Goal: Information Seeking & Learning: Learn about a topic

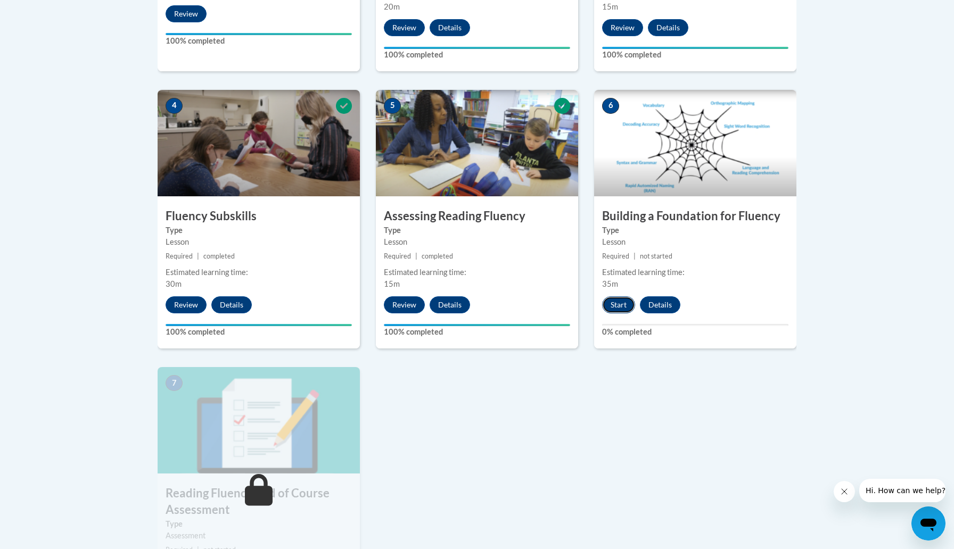
click at [624, 303] on button "Start" at bounding box center [618, 305] width 33 height 17
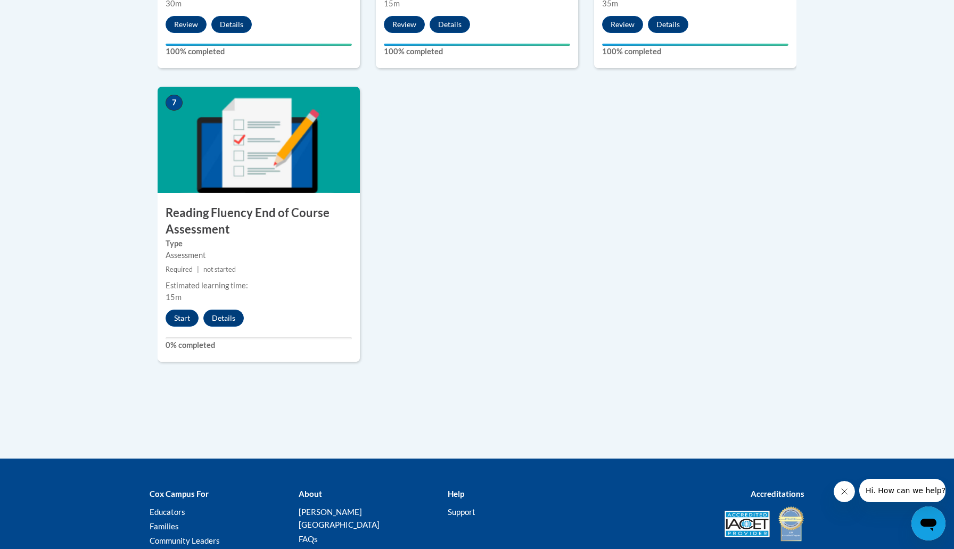
scroll to position [926, 0]
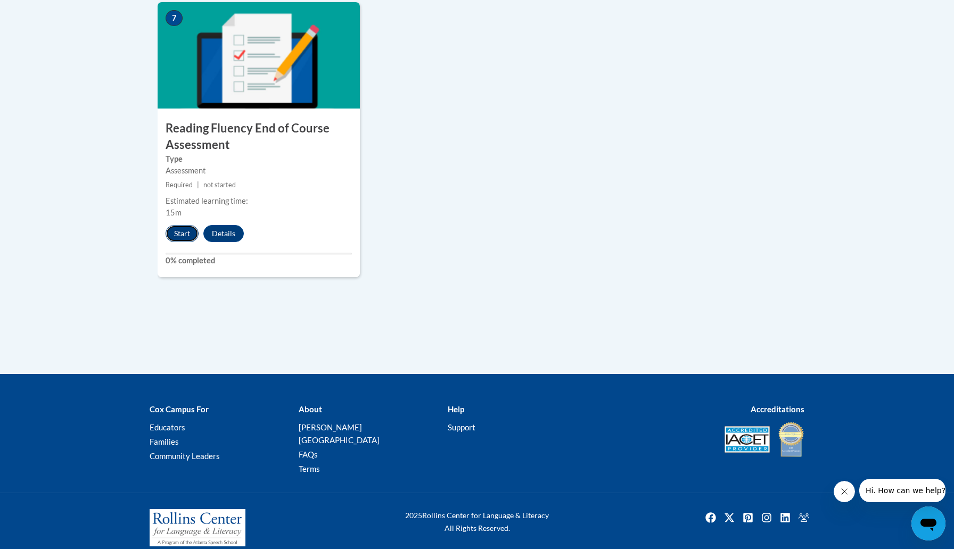
click at [183, 241] on button "Start" at bounding box center [182, 233] width 33 height 17
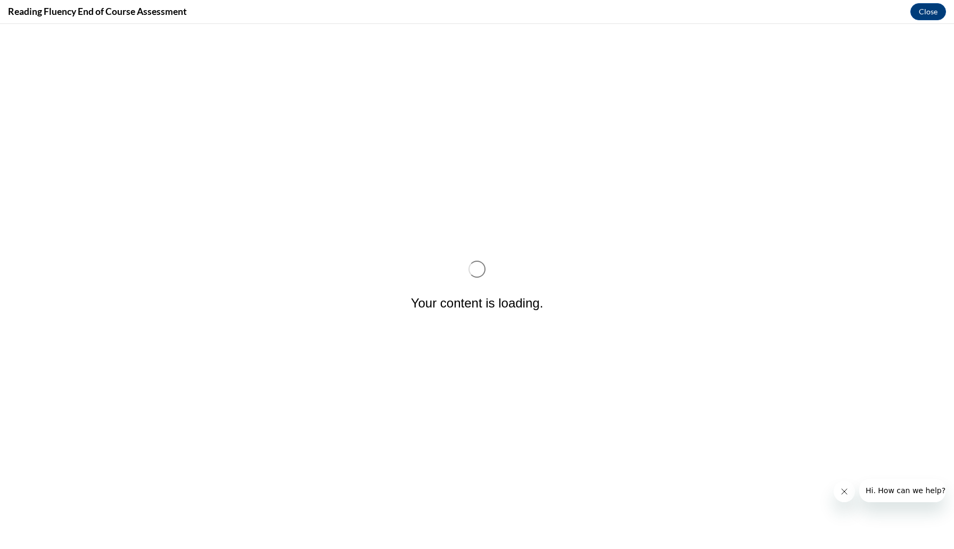
scroll to position [0, 0]
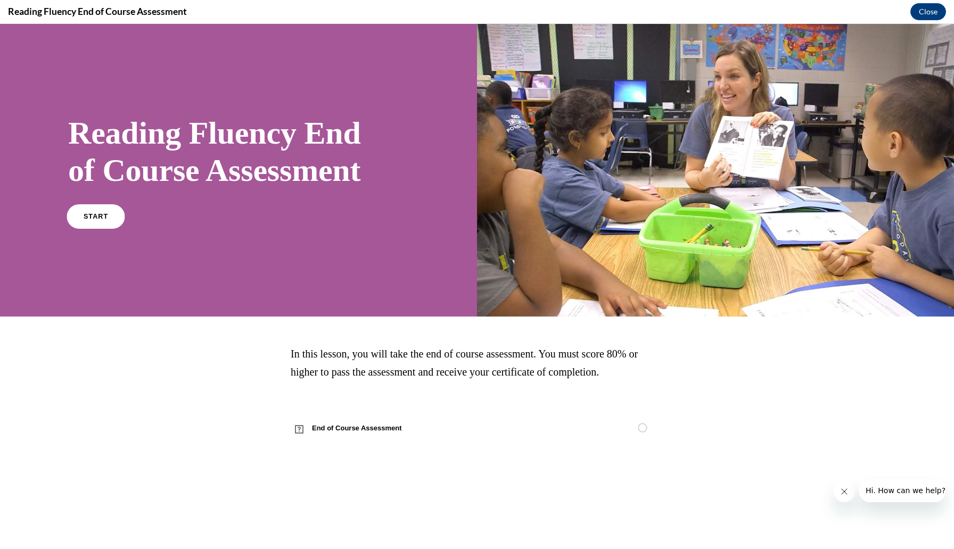
click at [86, 220] on link "START" at bounding box center [96, 216] width 58 height 24
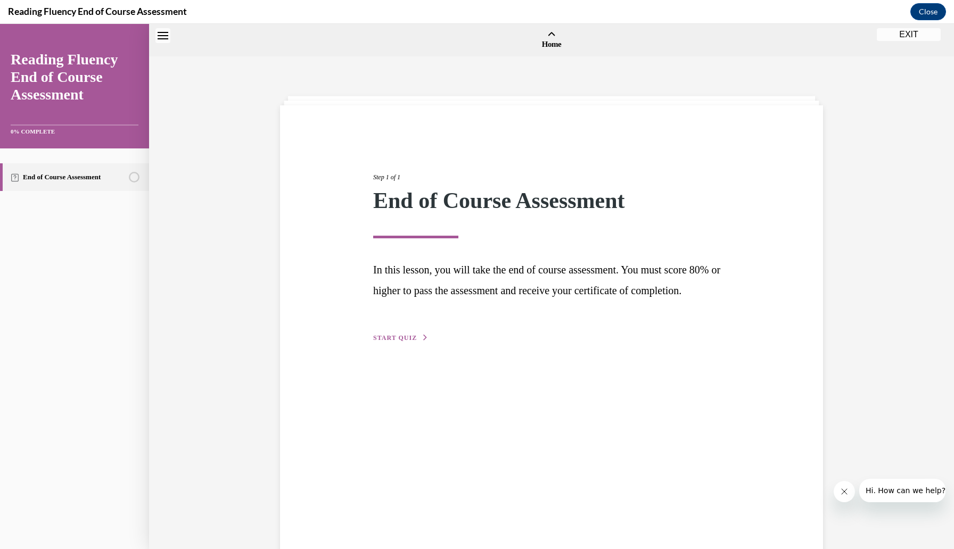
scroll to position [33, 0]
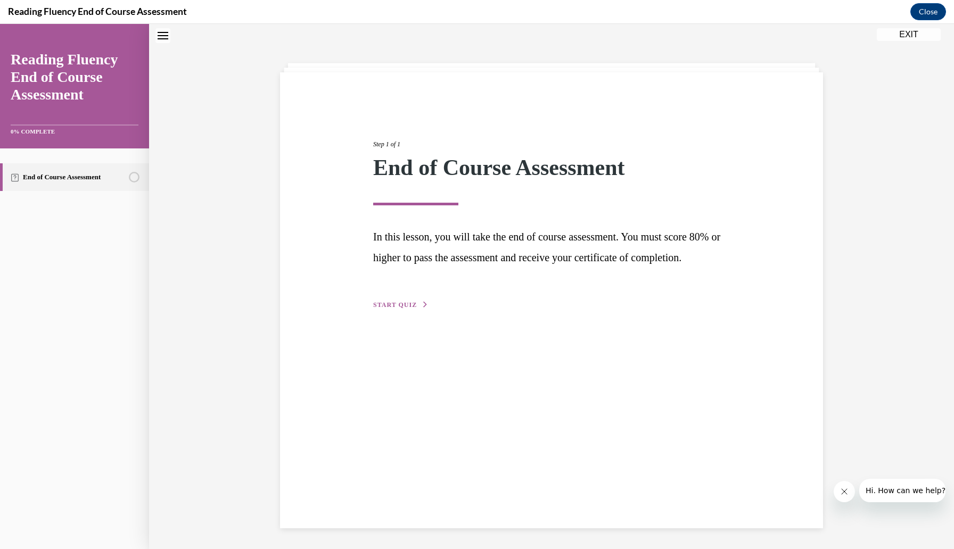
click at [379, 309] on span "START QUIZ" at bounding box center [395, 304] width 44 height 7
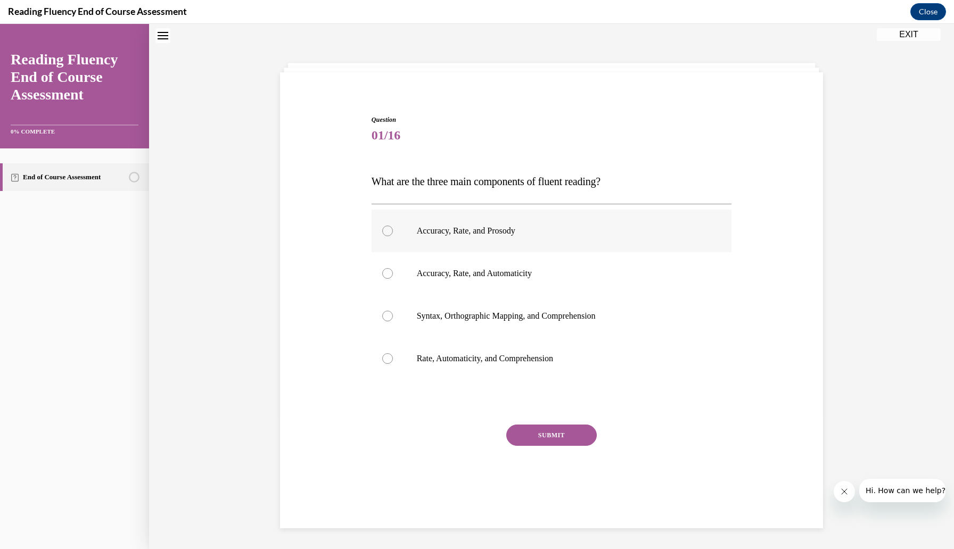
click at [393, 245] on label "Accuracy, Rate, and Prosody" at bounding box center [552, 231] width 360 height 43
click at [393, 236] on input "Accuracy, Rate, and Prosody" at bounding box center [387, 231] width 11 height 11
radio input "true"
click at [572, 436] on button "SUBMIT" at bounding box center [551, 435] width 91 height 21
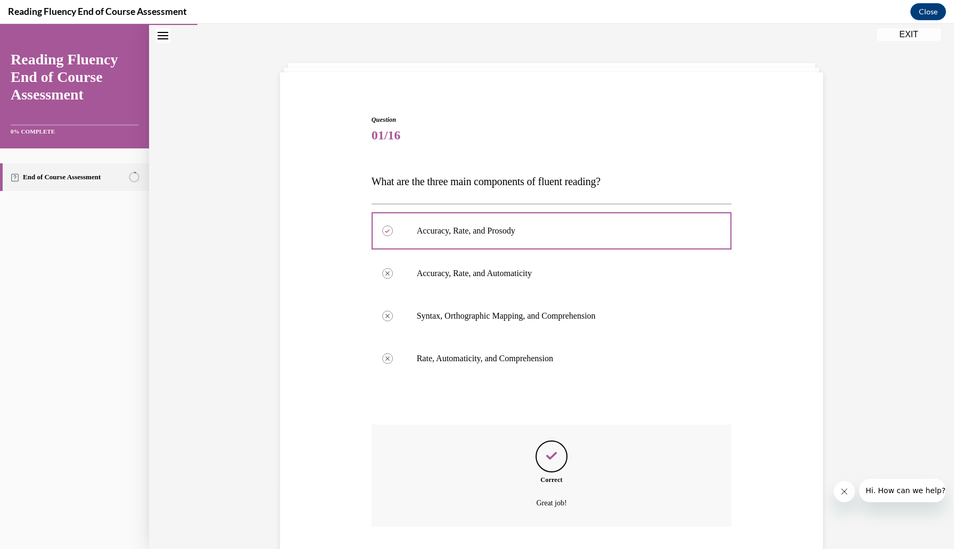
scroll to position [103, 0]
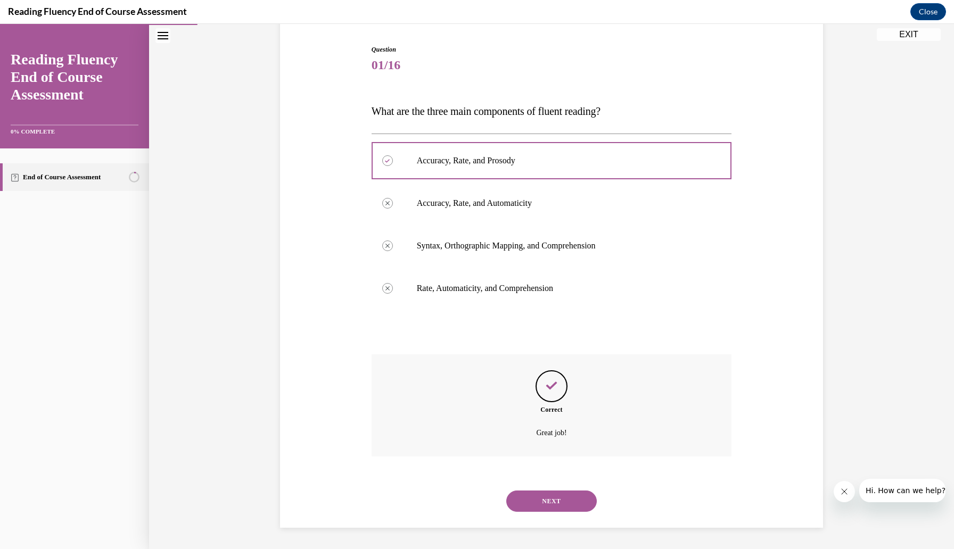
click at [553, 499] on button "NEXT" at bounding box center [551, 501] width 91 height 21
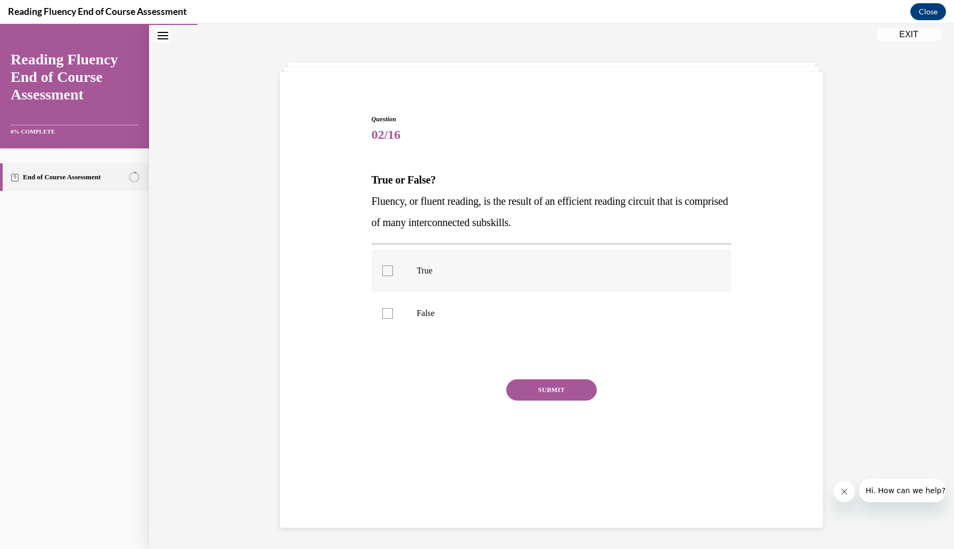
click at [416, 276] on label "True" at bounding box center [552, 271] width 360 height 43
click at [393, 276] on input "True" at bounding box center [387, 271] width 11 height 11
checkbox input "true"
click at [562, 397] on button "SUBMIT" at bounding box center [551, 390] width 91 height 21
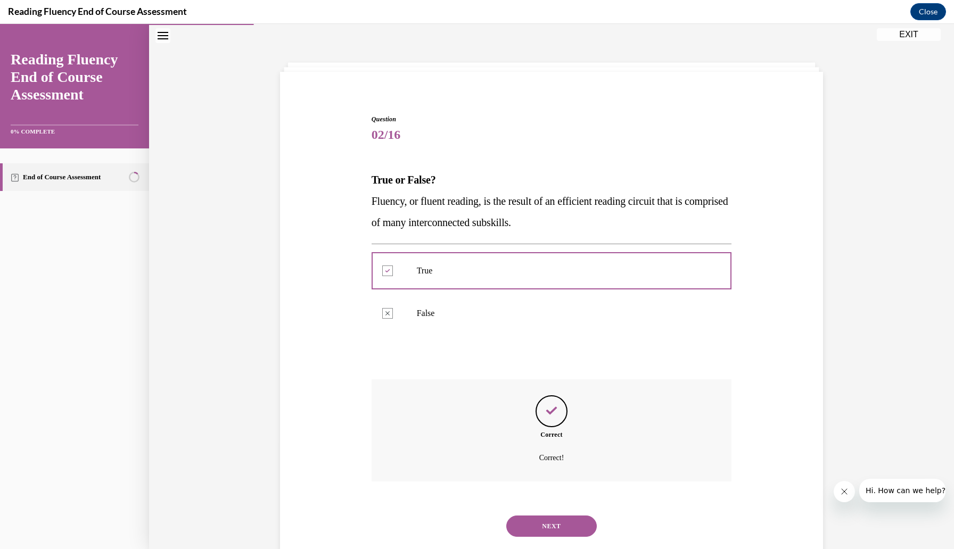
scroll to position [59, 0]
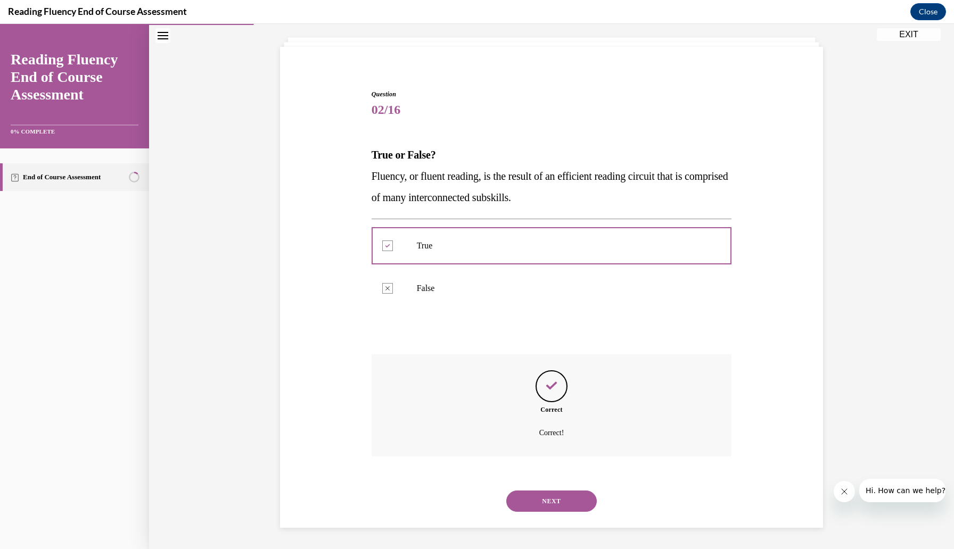
click at [554, 506] on button "NEXT" at bounding box center [551, 501] width 91 height 21
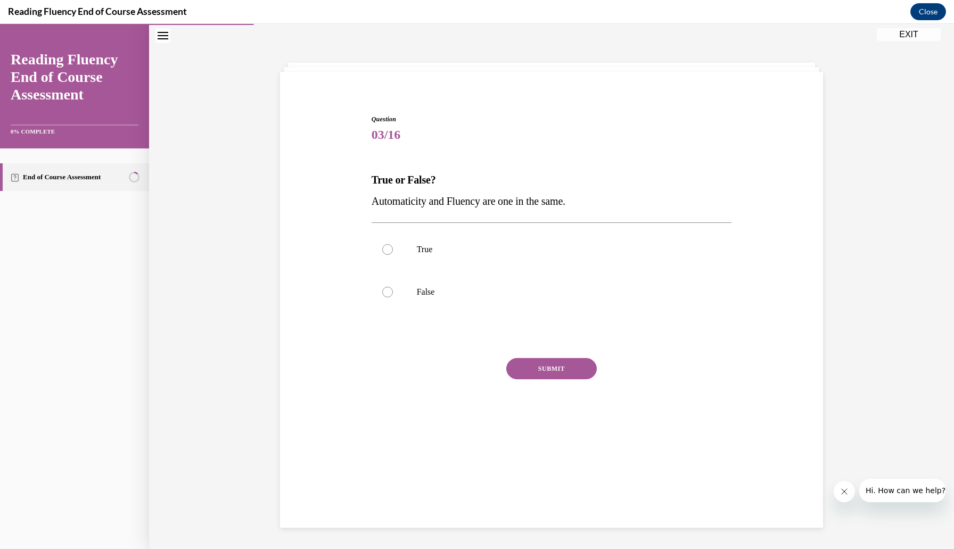
scroll to position [34, 0]
click at [462, 297] on p "False" at bounding box center [561, 292] width 289 height 11
click at [393, 297] on input "False" at bounding box center [387, 292] width 11 height 11
radio input "true"
click at [550, 366] on button "SUBMIT" at bounding box center [551, 368] width 91 height 21
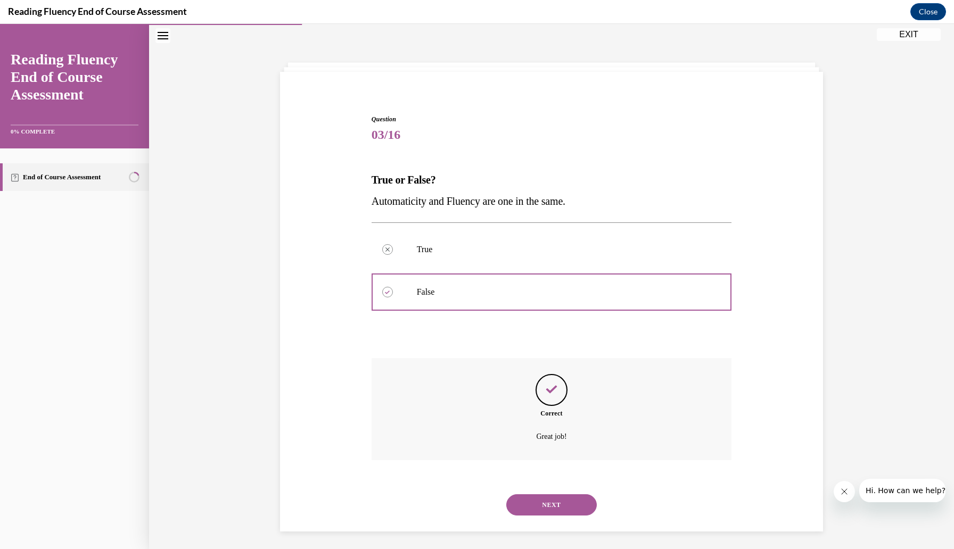
scroll to position [37, 0]
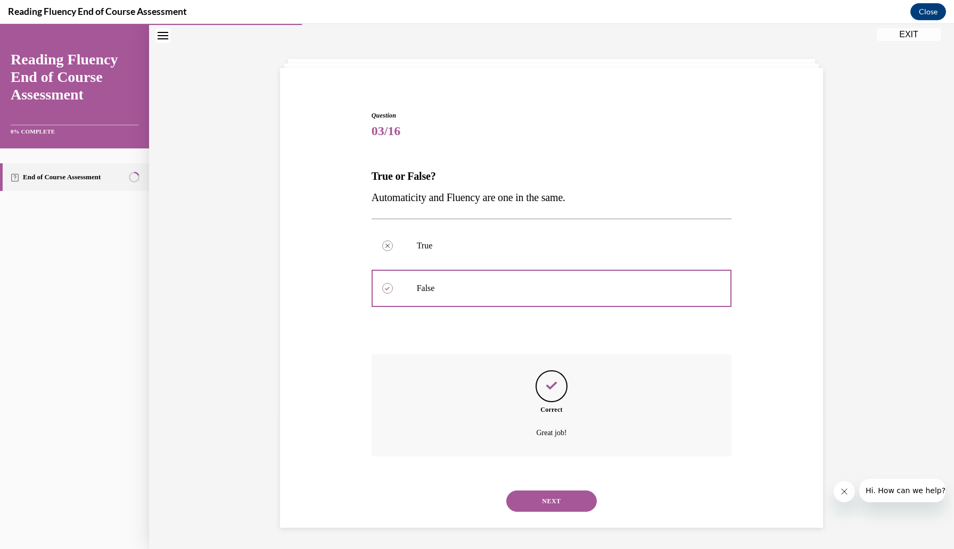
click at [552, 497] on button "NEXT" at bounding box center [551, 501] width 91 height 21
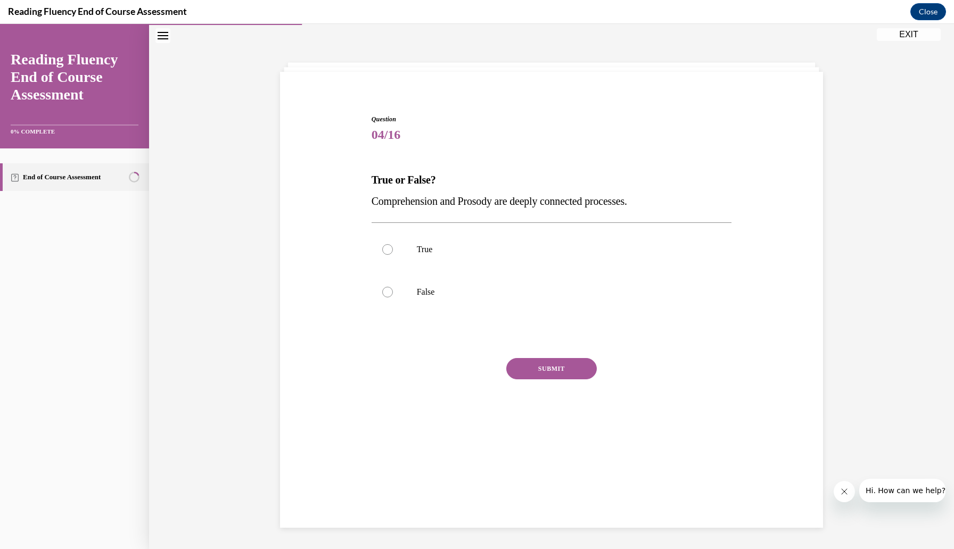
scroll to position [34, 0]
click at [446, 249] on p "True" at bounding box center [561, 249] width 289 height 11
click at [393, 249] on input "True" at bounding box center [387, 249] width 11 height 11
radio input "true"
click at [537, 374] on button "SUBMIT" at bounding box center [551, 368] width 91 height 21
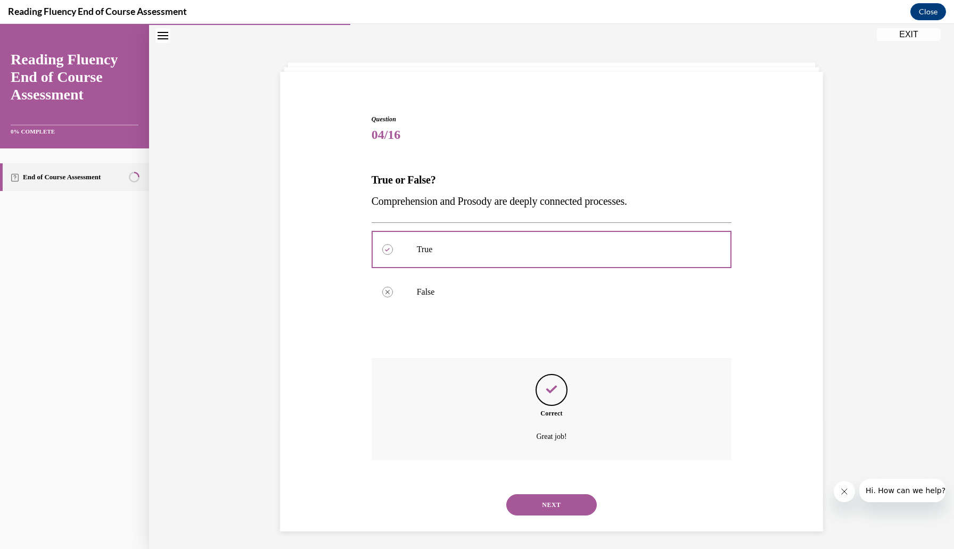
scroll to position [37, 0]
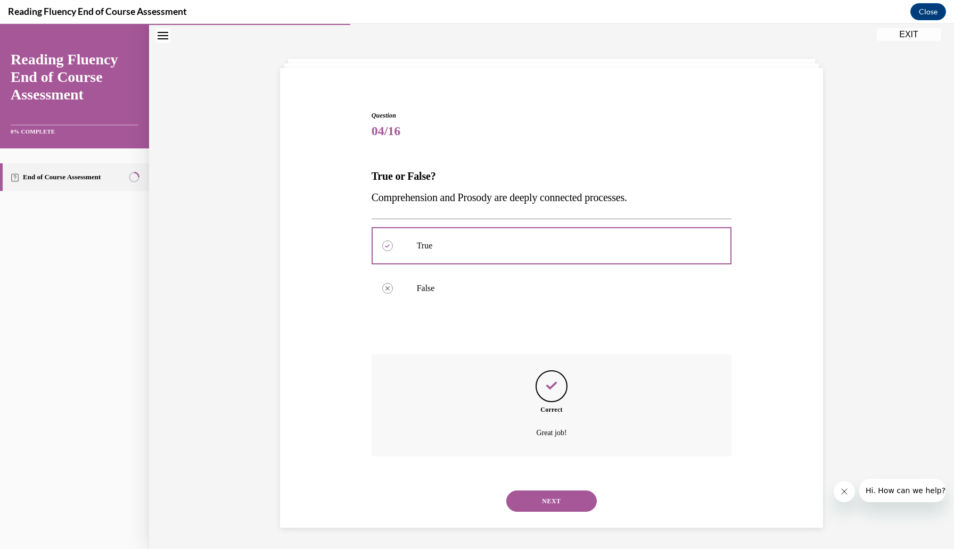
click at [540, 496] on button "NEXT" at bounding box center [551, 501] width 91 height 21
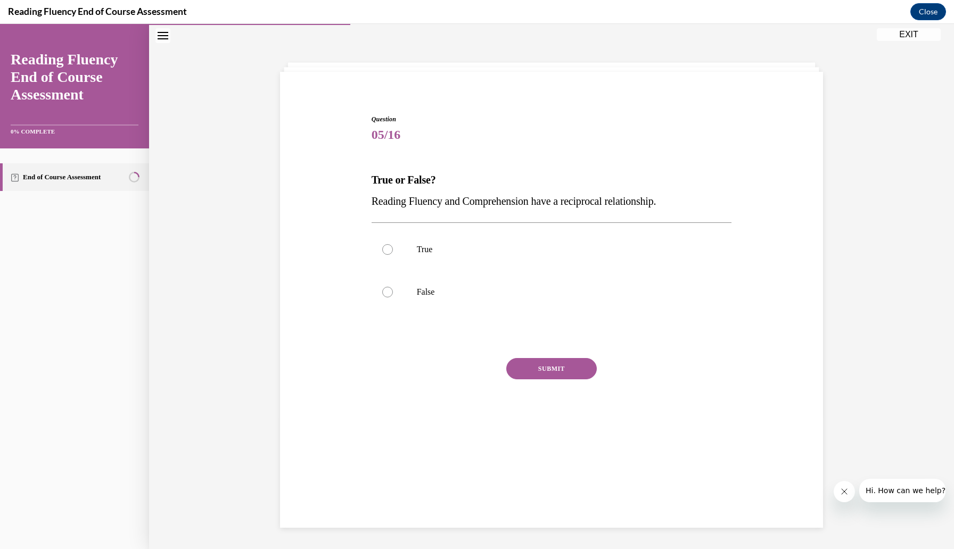
scroll to position [34, 0]
click at [516, 253] on p "True" at bounding box center [561, 249] width 289 height 11
click at [393, 253] on input "True" at bounding box center [387, 249] width 11 height 11
radio input "true"
click at [547, 364] on button "SUBMIT" at bounding box center [551, 368] width 91 height 21
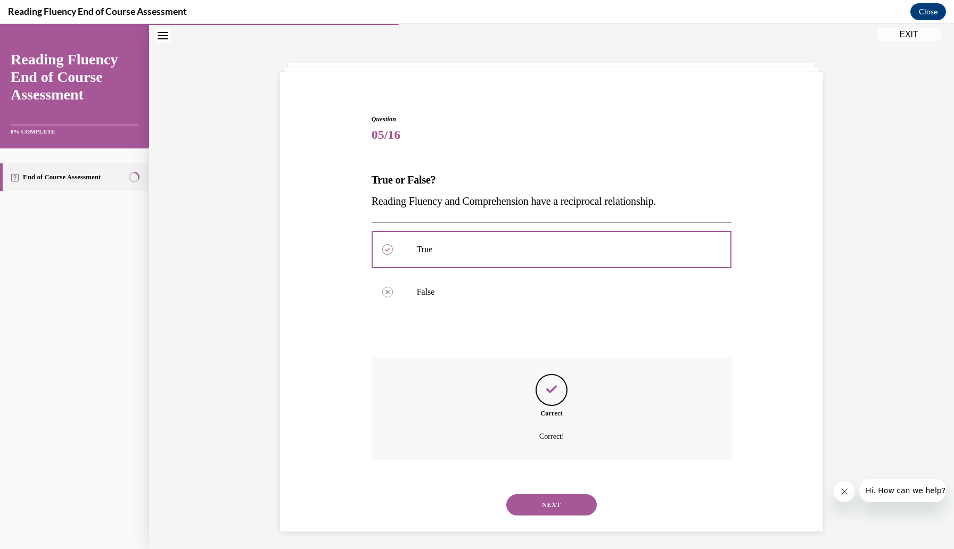
scroll to position [37, 0]
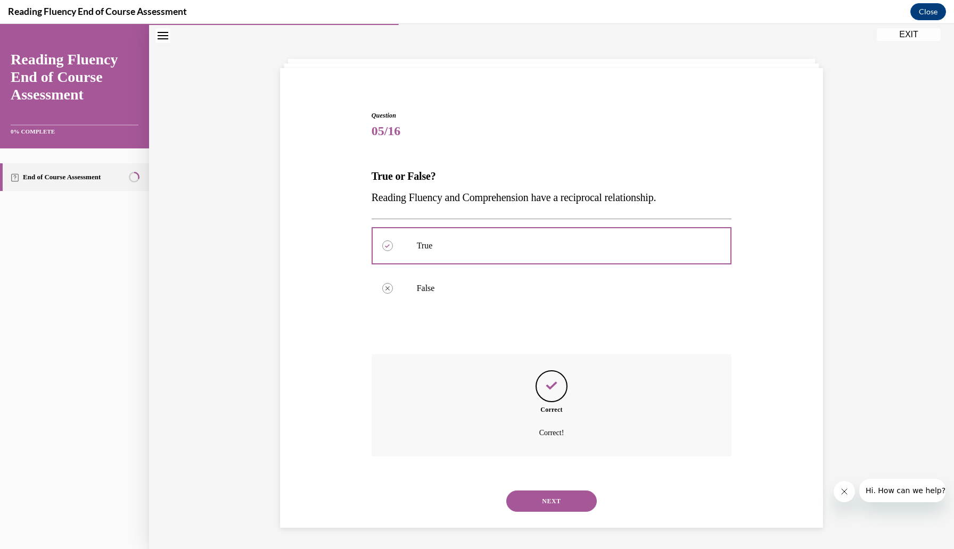
click at [547, 500] on button "NEXT" at bounding box center [551, 501] width 91 height 21
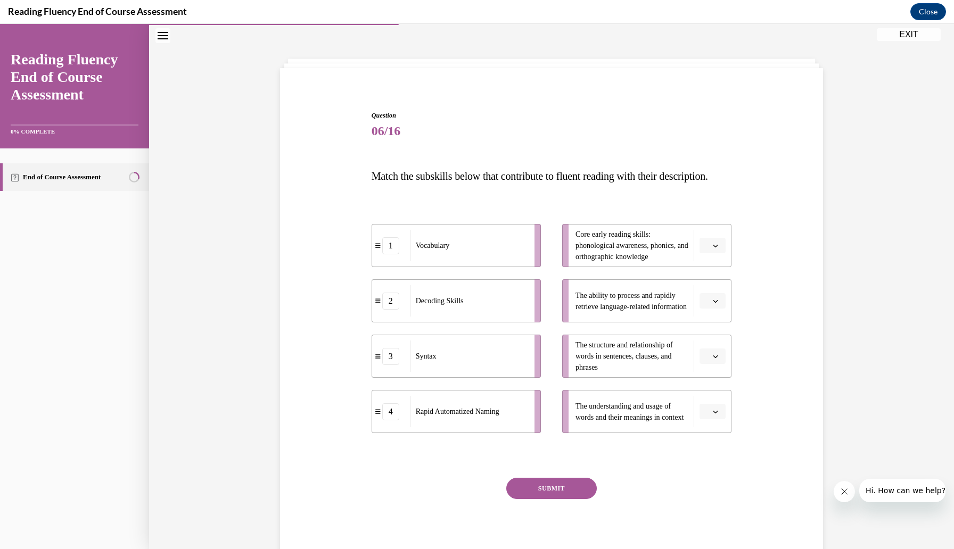
click at [719, 250] on span "button" at bounding box center [715, 245] width 7 height 7
click at [716, 330] on div "2" at bounding box center [711, 333] width 27 height 21
click at [726, 377] on li "The structure and relationship of words in sentences, clauses, and phrases" at bounding box center [646, 356] width 169 height 43
click at [717, 359] on icon "button" at bounding box center [715, 356] width 5 height 5
click at [718, 464] on div "3" at bounding box center [711, 465] width 27 height 21
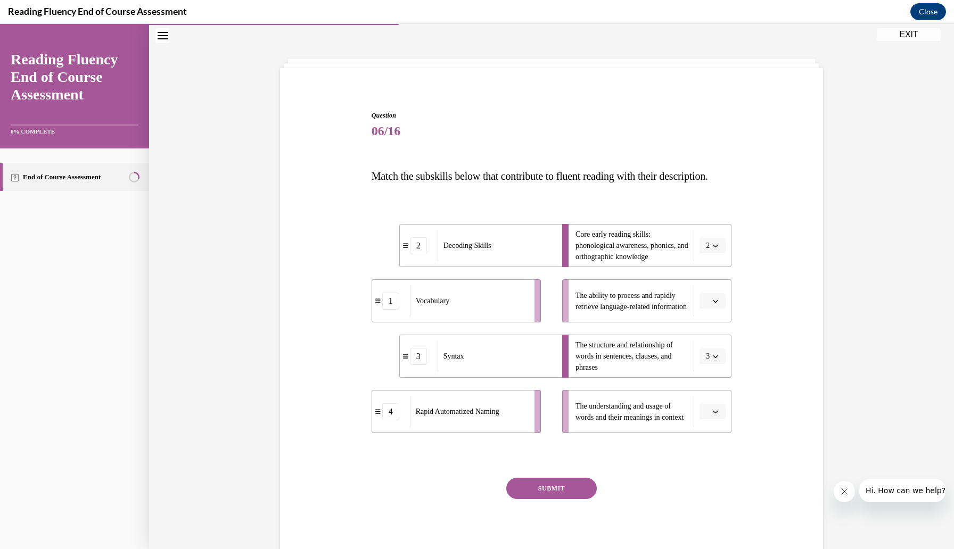
click at [717, 415] on icon "button" at bounding box center [715, 411] width 5 height 5
click at [714, 343] on div "1" at bounding box center [711, 345] width 27 height 21
click at [716, 304] on icon "button" at bounding box center [715, 301] width 5 height 5
click at [717, 434] on div "4" at bounding box center [711, 431] width 27 height 21
click at [579, 499] on button "SUBMIT" at bounding box center [551, 488] width 91 height 21
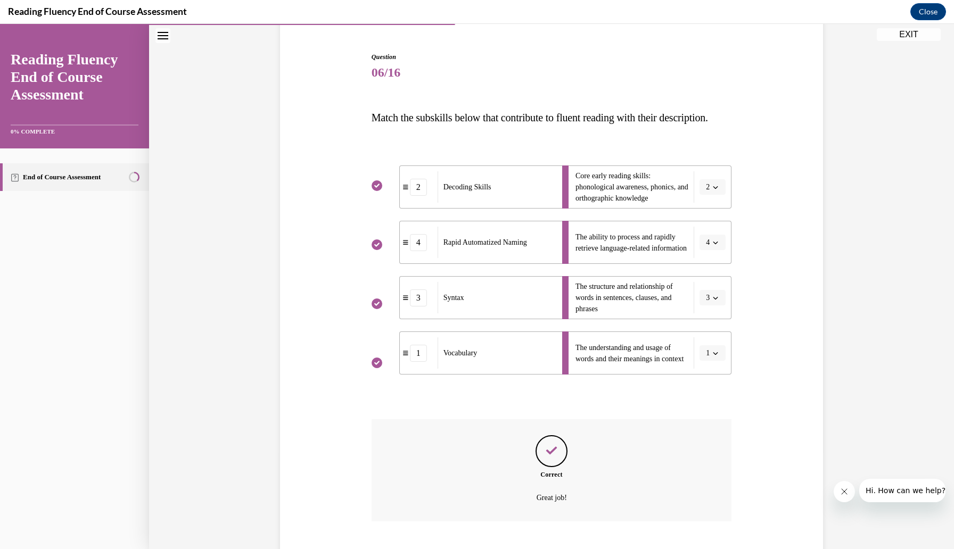
scroll to position [182, 0]
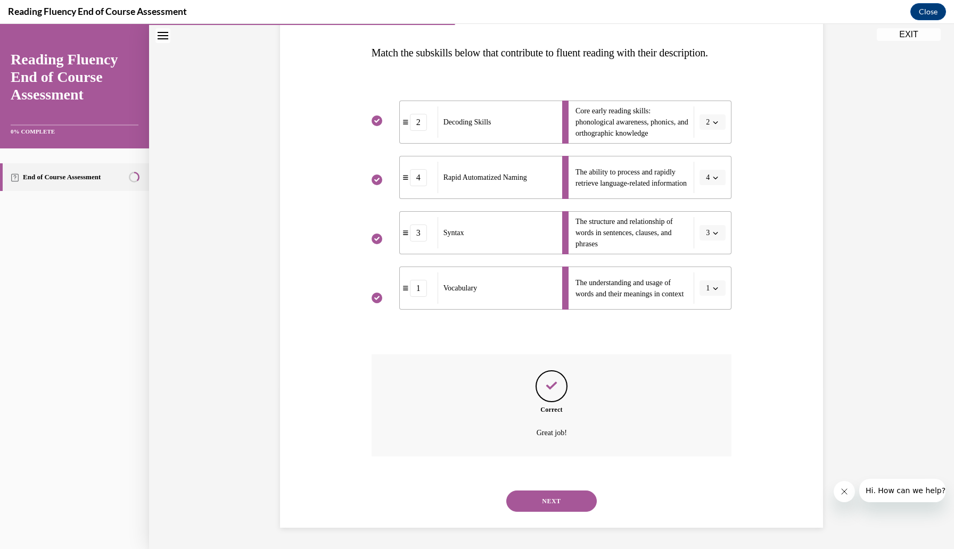
click at [571, 504] on button "NEXT" at bounding box center [551, 501] width 91 height 21
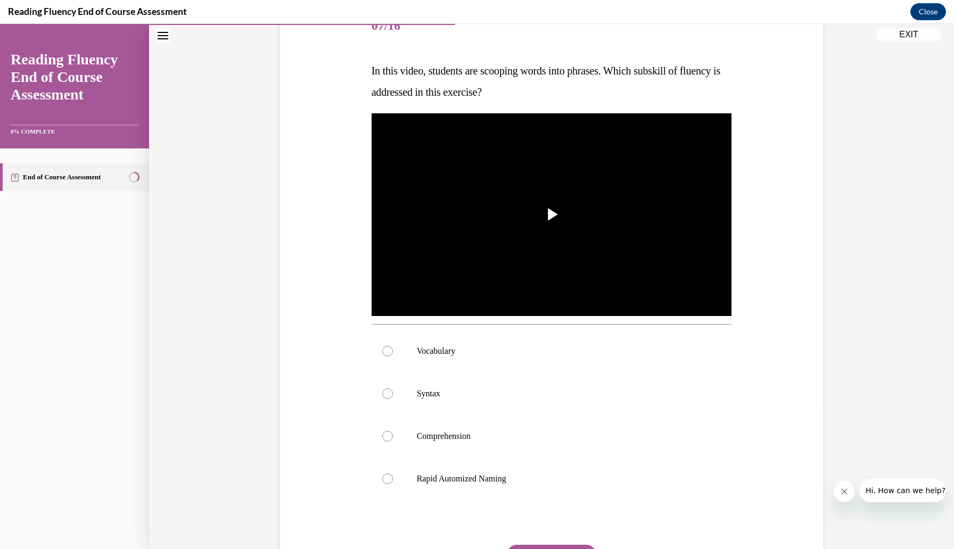
scroll to position [149, 0]
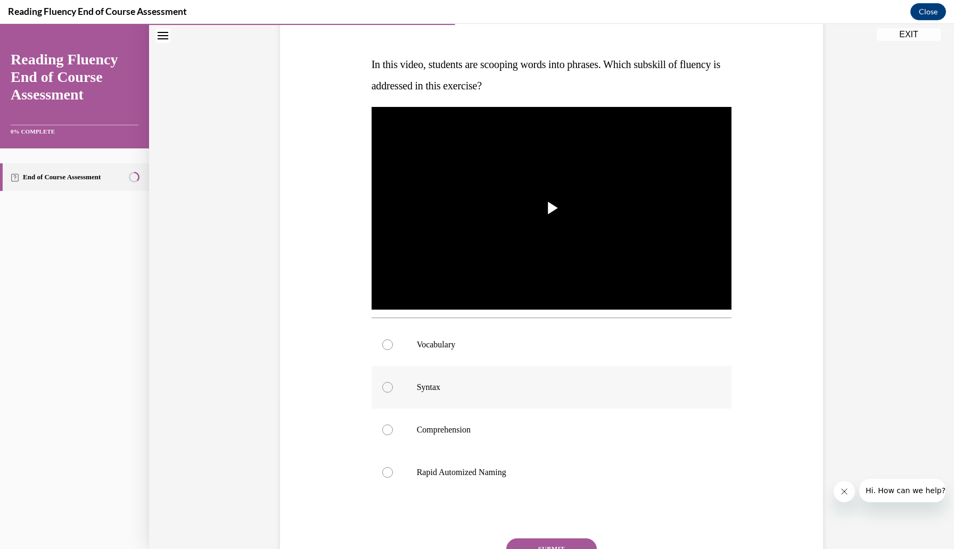
click at [414, 386] on label "Syntax" at bounding box center [552, 387] width 360 height 43
click at [393, 386] on input "Syntax" at bounding box center [387, 387] width 11 height 11
radio input "true"
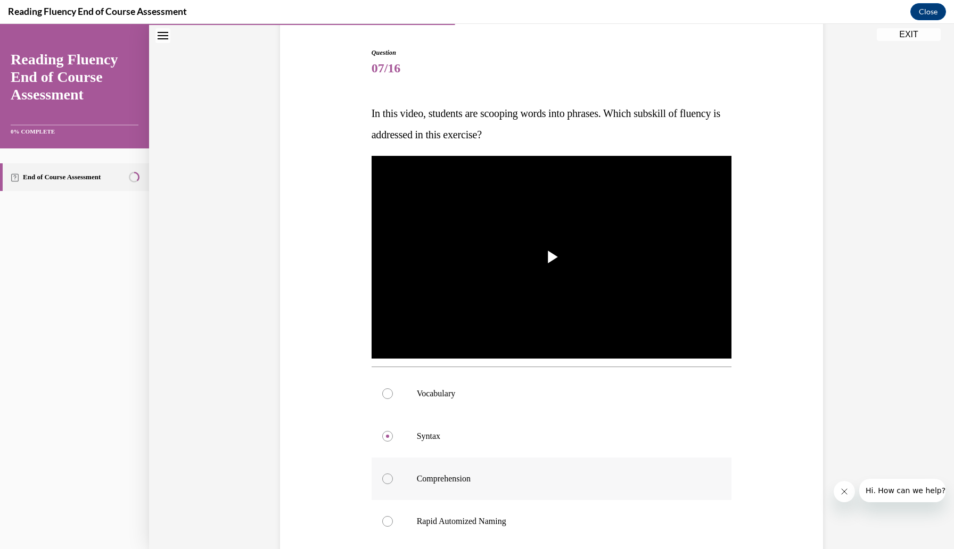
scroll to position [246, 0]
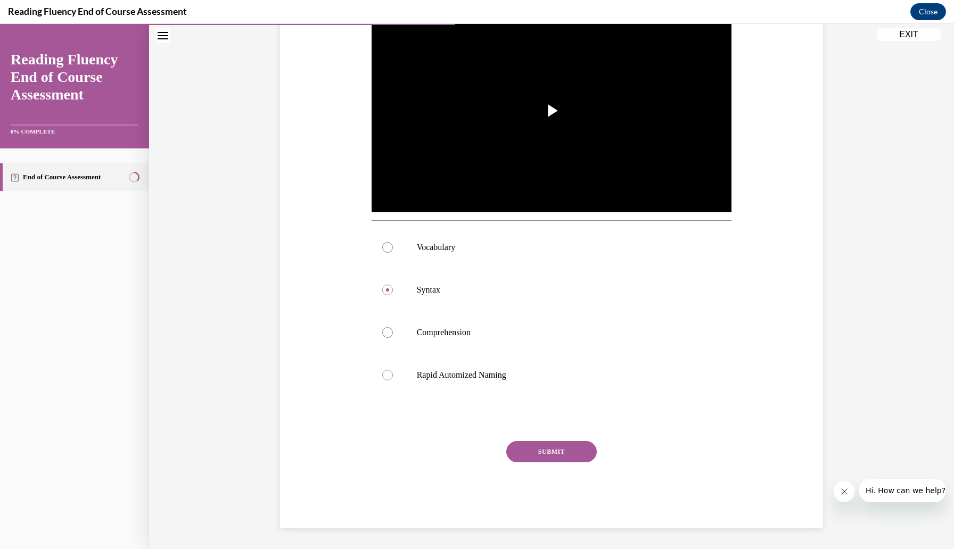
click at [553, 457] on button "SUBMIT" at bounding box center [551, 451] width 91 height 21
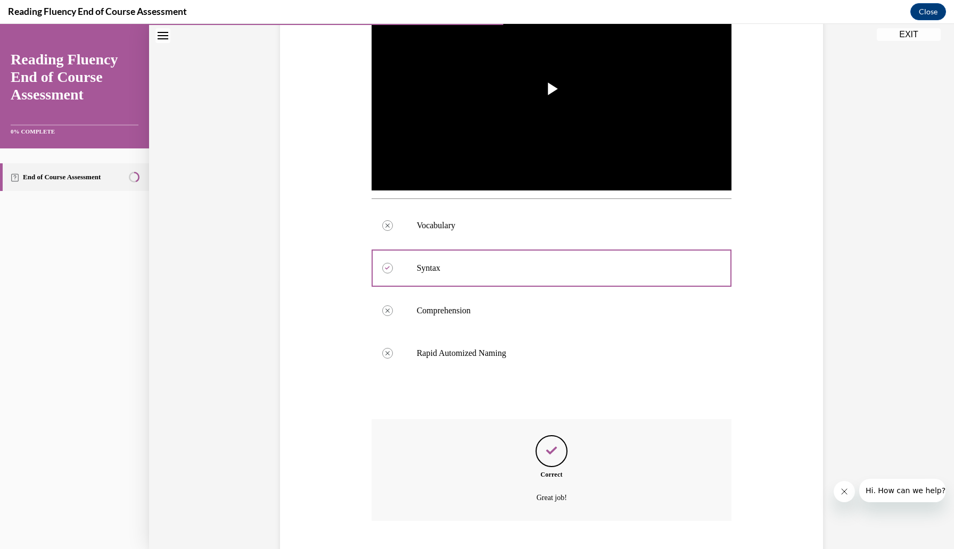
scroll to position [333, 0]
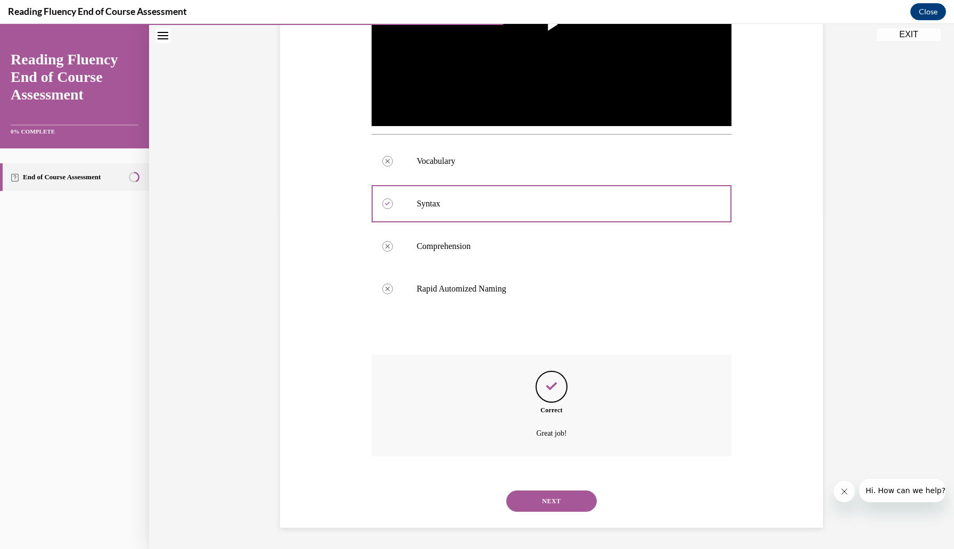
click at [577, 505] on button "NEXT" at bounding box center [551, 501] width 91 height 21
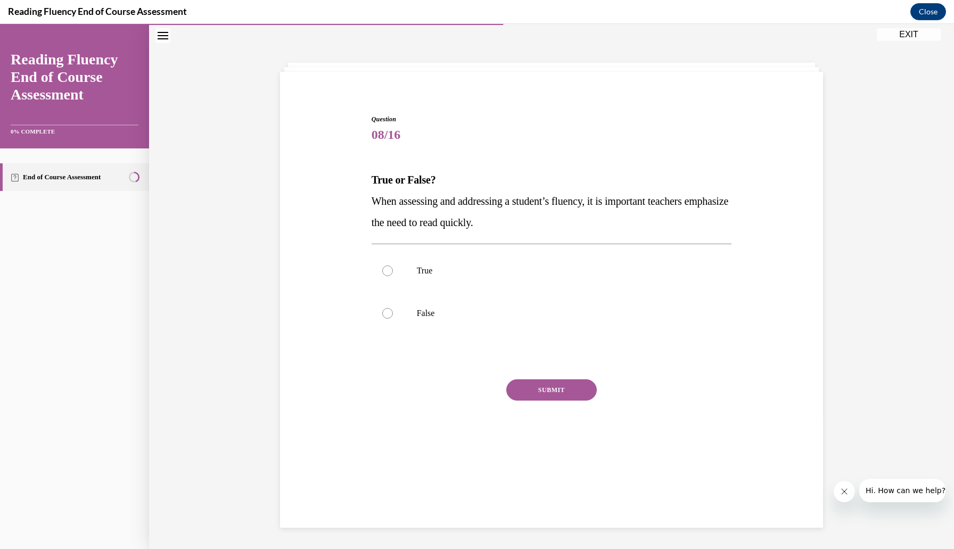
scroll to position [34, 0]
click at [519, 277] on label "True" at bounding box center [552, 271] width 360 height 43
click at [393, 276] on input "True" at bounding box center [387, 271] width 11 height 11
radio input "true"
click at [503, 322] on label "False" at bounding box center [552, 313] width 360 height 43
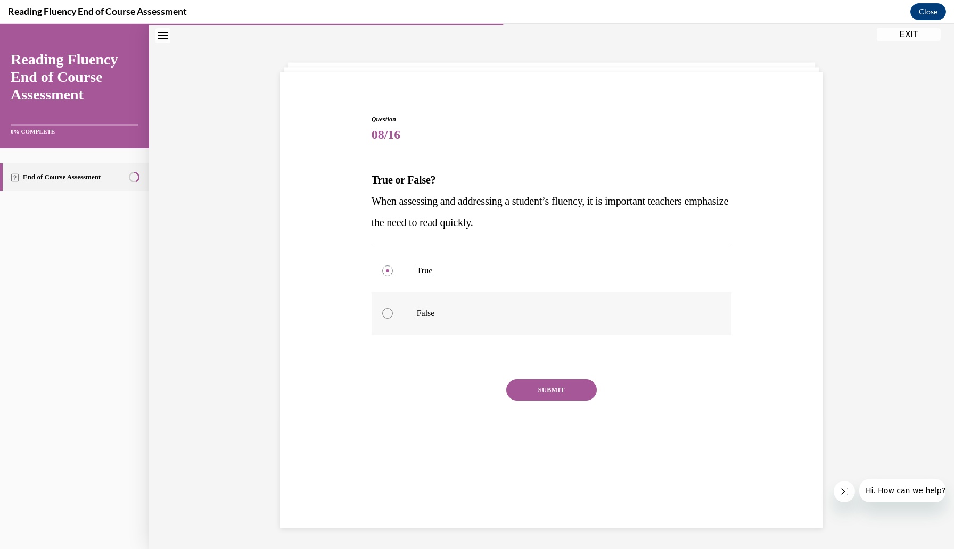
click at [393, 319] on input "False" at bounding box center [387, 313] width 11 height 11
radio input "true"
click at [541, 391] on button "SUBMIT" at bounding box center [551, 390] width 91 height 21
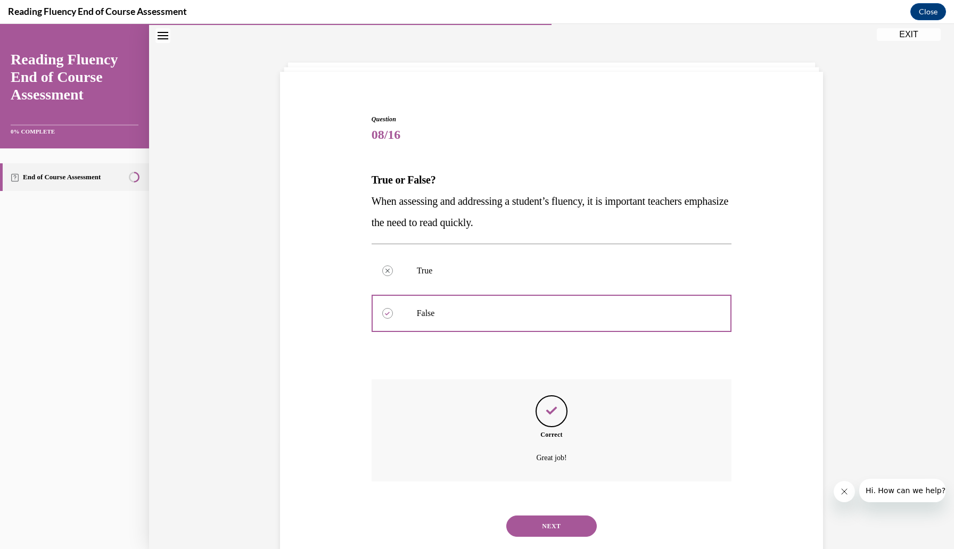
scroll to position [59, 0]
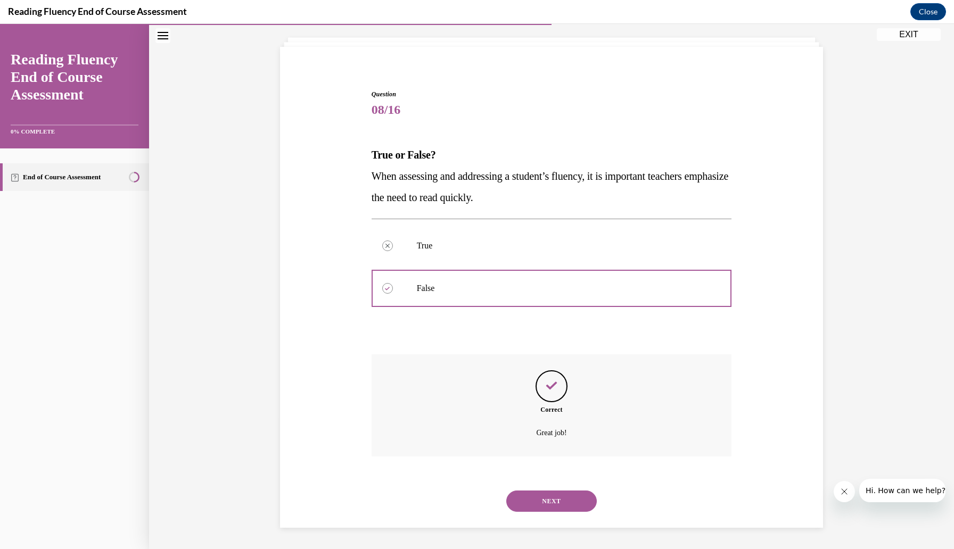
click at [556, 496] on button "NEXT" at bounding box center [551, 501] width 91 height 21
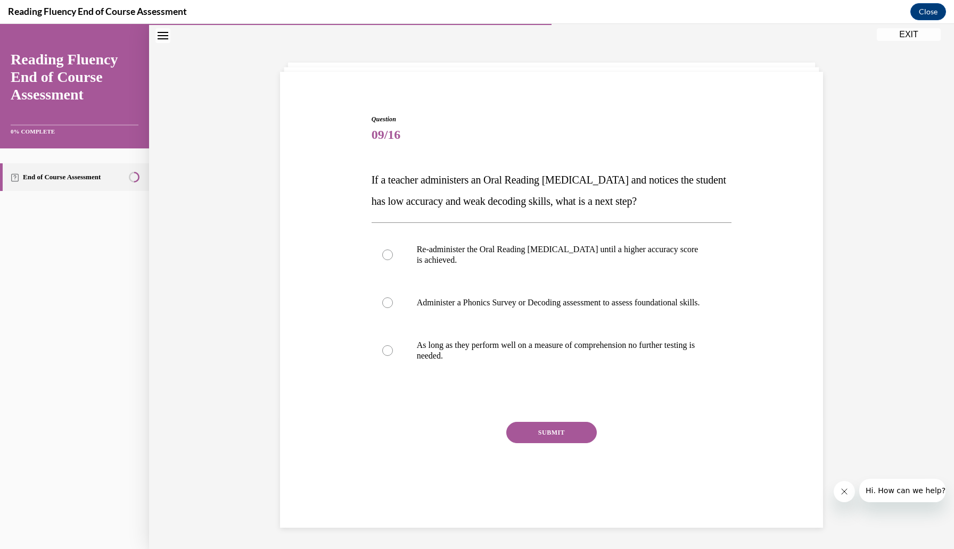
scroll to position [34, 0]
click at [701, 308] on p "Administer a Phonics Survey or Decoding assessment to assess foundational skill…" at bounding box center [561, 303] width 289 height 11
click at [393, 308] on input "Administer a Phonics Survey or Decoding assessment to assess foundational skill…" at bounding box center [387, 303] width 11 height 11
radio input "true"
click at [584, 441] on button "SUBMIT" at bounding box center [551, 432] width 91 height 21
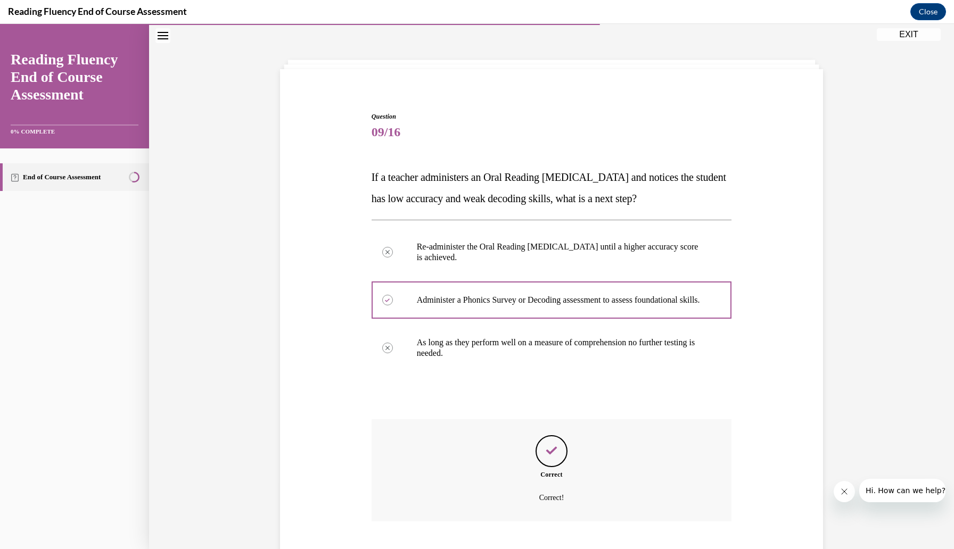
scroll to position [112, 0]
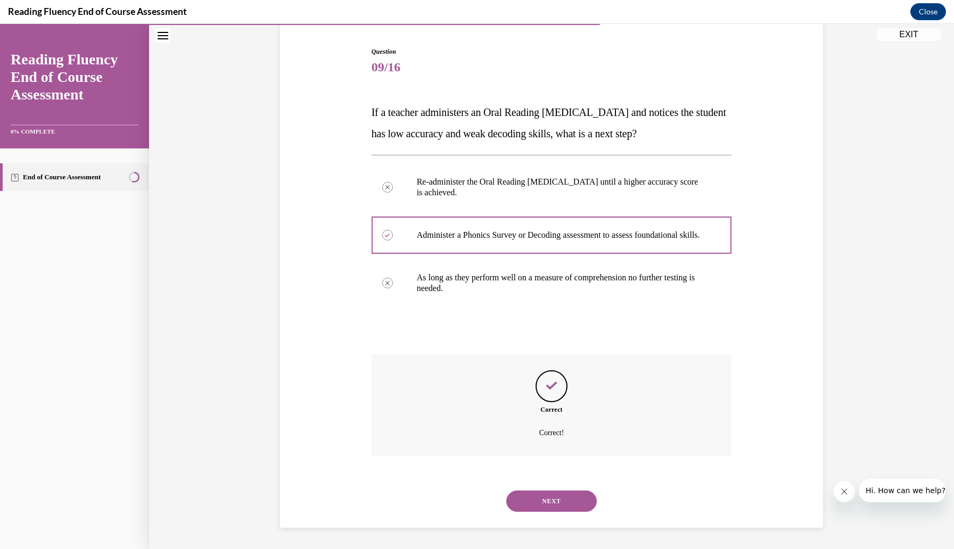
click at [563, 497] on button "NEXT" at bounding box center [551, 501] width 91 height 21
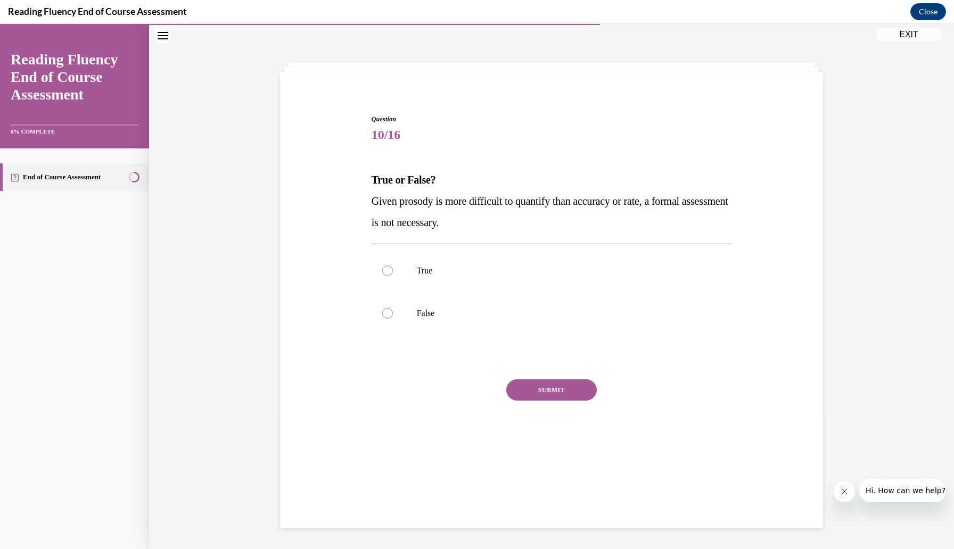
scroll to position [34, 0]
click at [448, 272] on p "True" at bounding box center [561, 271] width 289 height 11
click at [393, 272] on input "True" at bounding box center [387, 271] width 11 height 11
radio input "true"
click at [546, 390] on button "SUBMIT" at bounding box center [551, 390] width 91 height 21
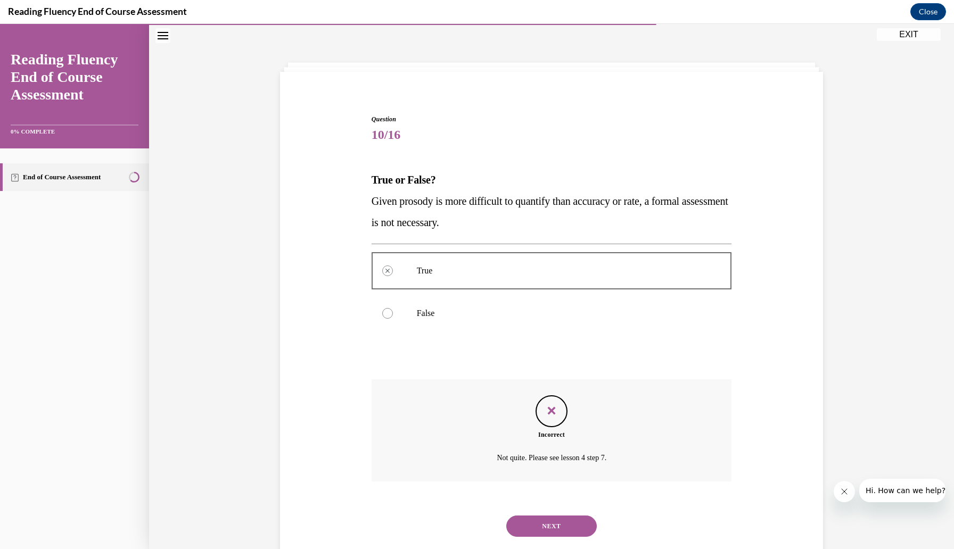
scroll to position [59, 0]
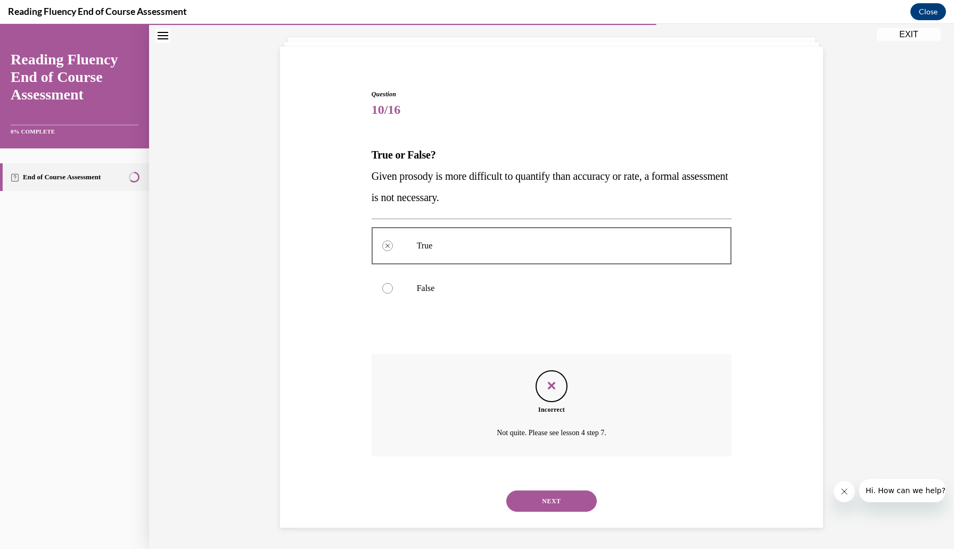
click at [565, 500] on button "NEXT" at bounding box center [551, 501] width 91 height 21
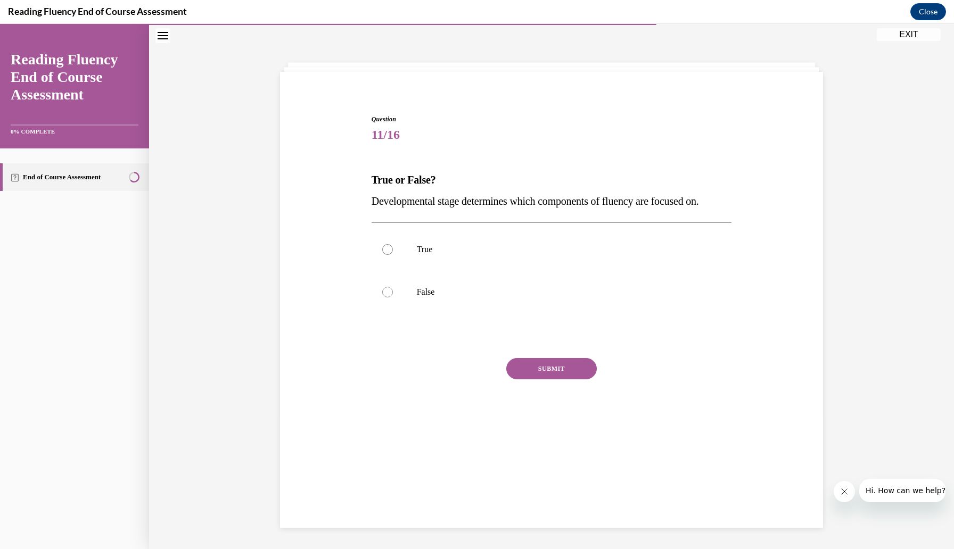
scroll to position [34, 0]
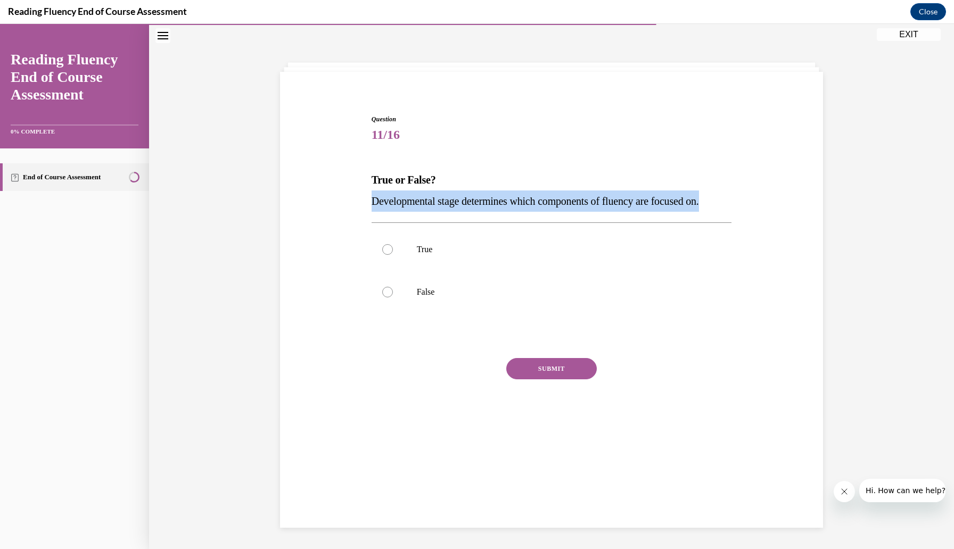
drag, startPoint x: 748, startPoint y: 194, endPoint x: 368, endPoint y: 203, distance: 380.2
click at [368, 203] on div "Question 11/16 True or False? Developmental stage determines which components o…" at bounding box center [551, 264] width 548 height 363
copy span "Developmental stage determines which components of fluency are focused on."
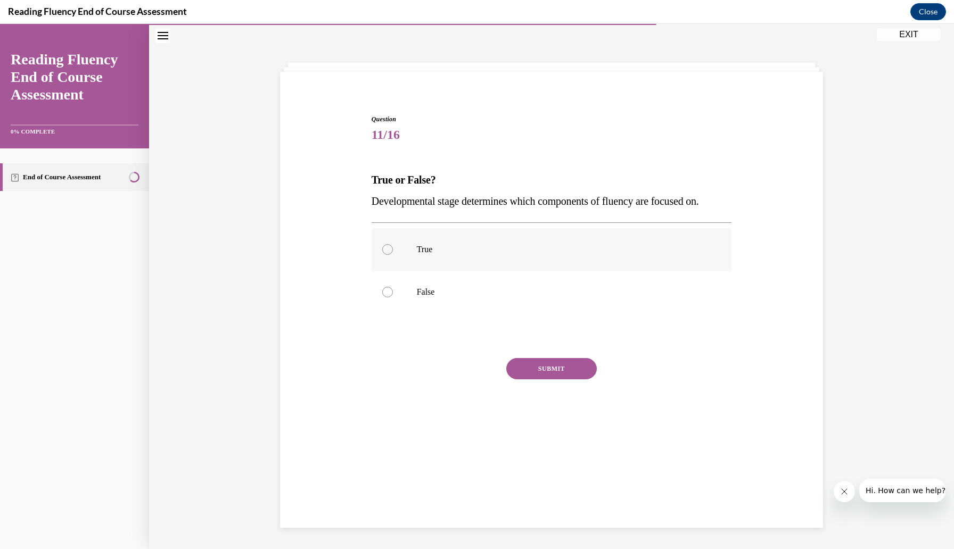
click at [434, 250] on p "True" at bounding box center [561, 249] width 289 height 11
click at [393, 250] on input "True" at bounding box center [387, 249] width 11 height 11
radio input "true"
click at [562, 366] on button "SUBMIT" at bounding box center [551, 368] width 91 height 21
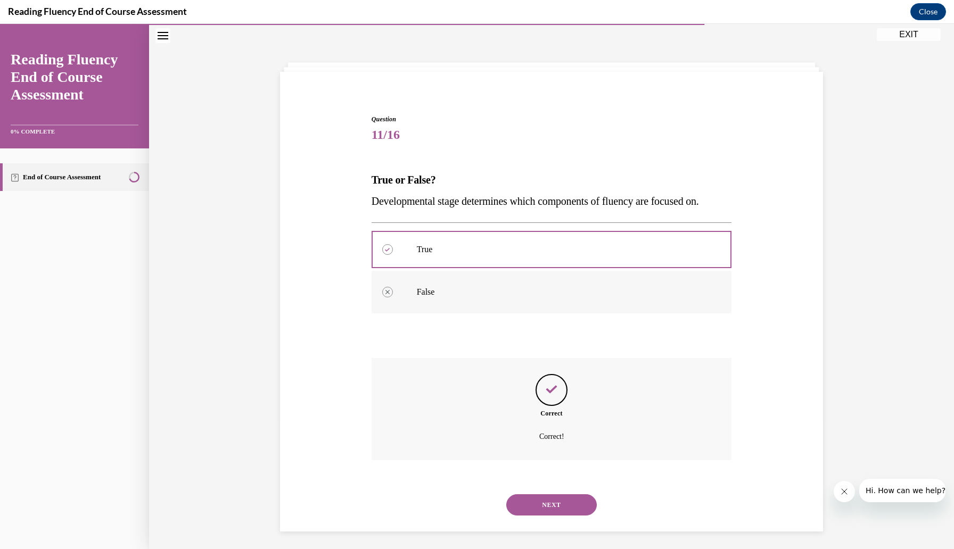
scroll to position [37, 0]
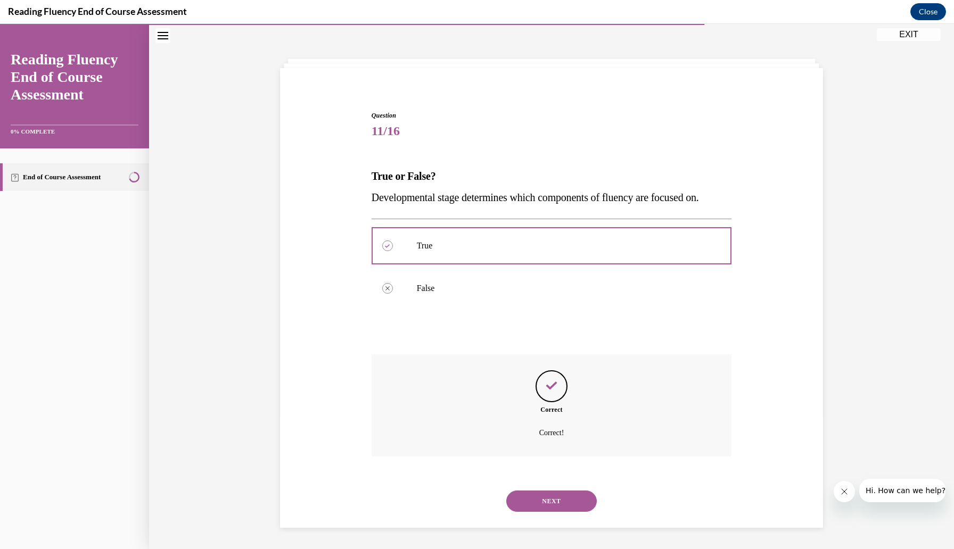
click at [564, 506] on button "NEXT" at bounding box center [551, 501] width 91 height 21
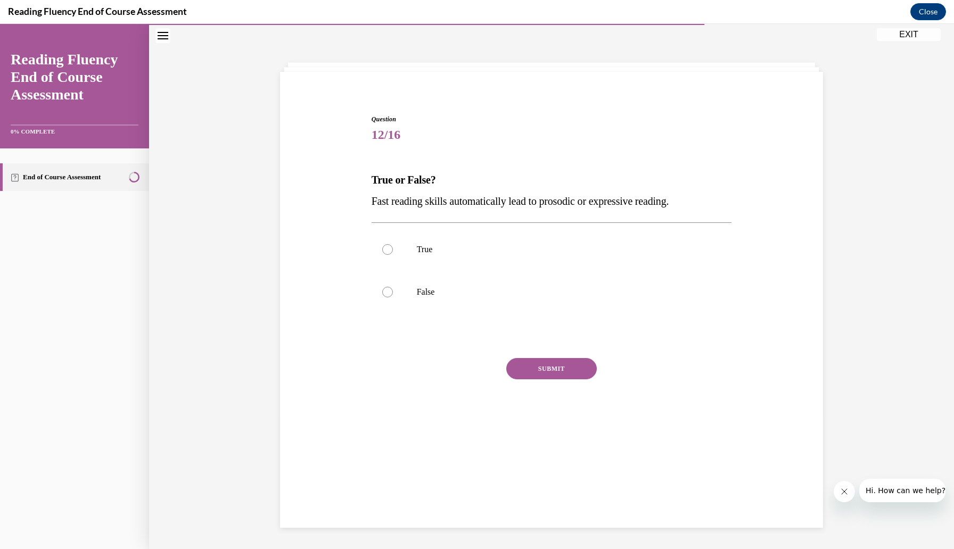
scroll to position [34, 0]
click at [525, 289] on p "False" at bounding box center [561, 292] width 289 height 11
click at [393, 289] on input "False" at bounding box center [387, 292] width 11 height 11
radio input "true"
click at [544, 368] on button "SUBMIT" at bounding box center [551, 368] width 91 height 21
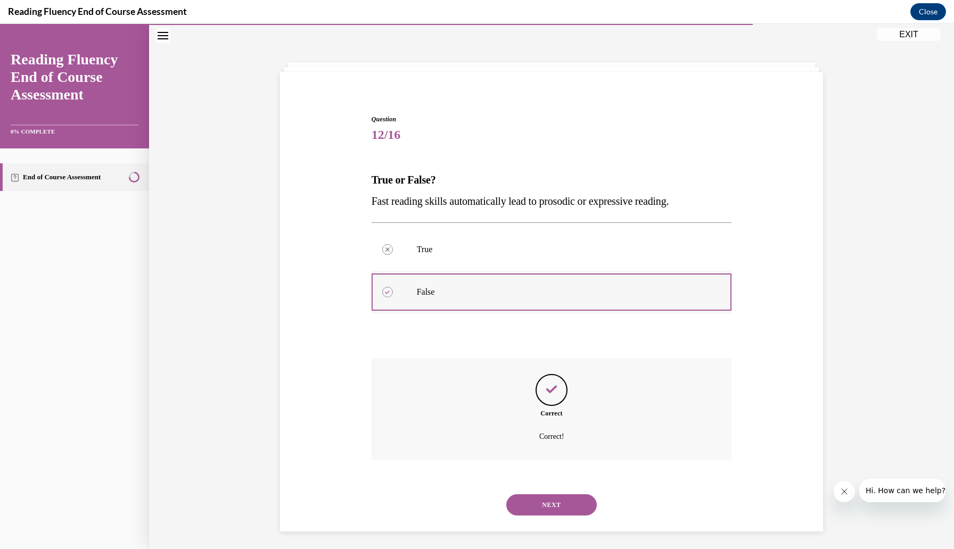
scroll to position [37, 0]
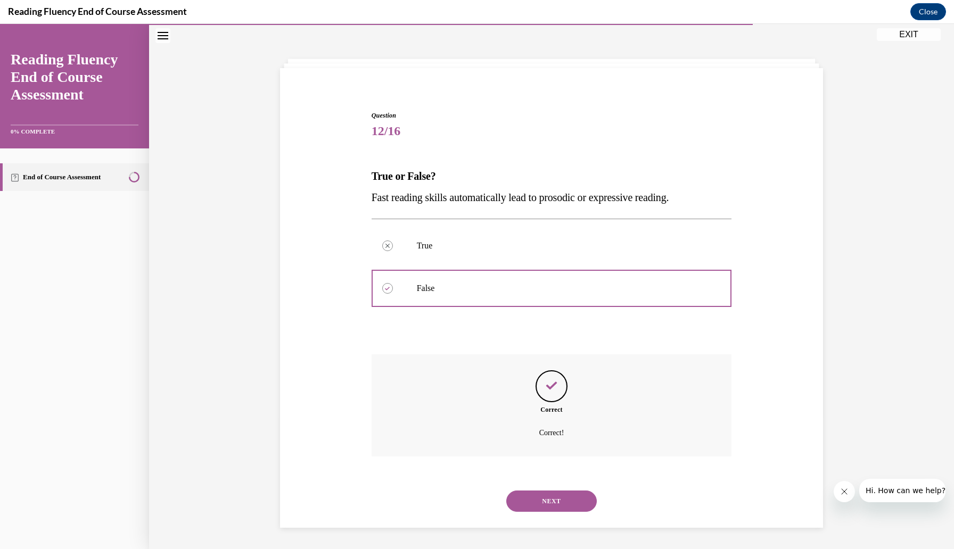
click at [547, 492] on button "NEXT" at bounding box center [551, 501] width 91 height 21
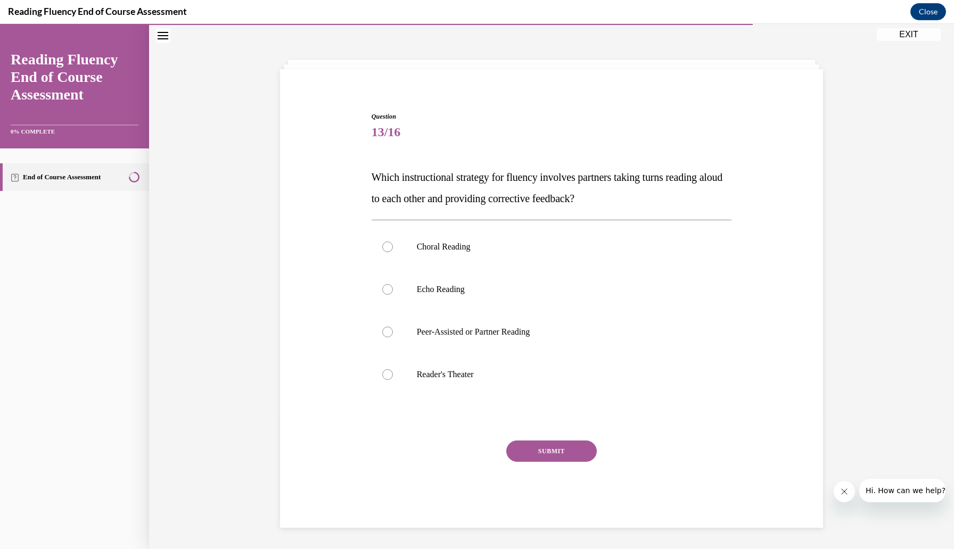
scroll to position [36, 0]
click at [493, 326] on label "Peer-Assisted or Partner Reading" at bounding box center [552, 332] width 360 height 43
click at [393, 327] on input "Peer-Assisted or Partner Reading" at bounding box center [387, 332] width 11 height 11
radio input "true"
click at [536, 450] on button "SUBMIT" at bounding box center [551, 451] width 91 height 21
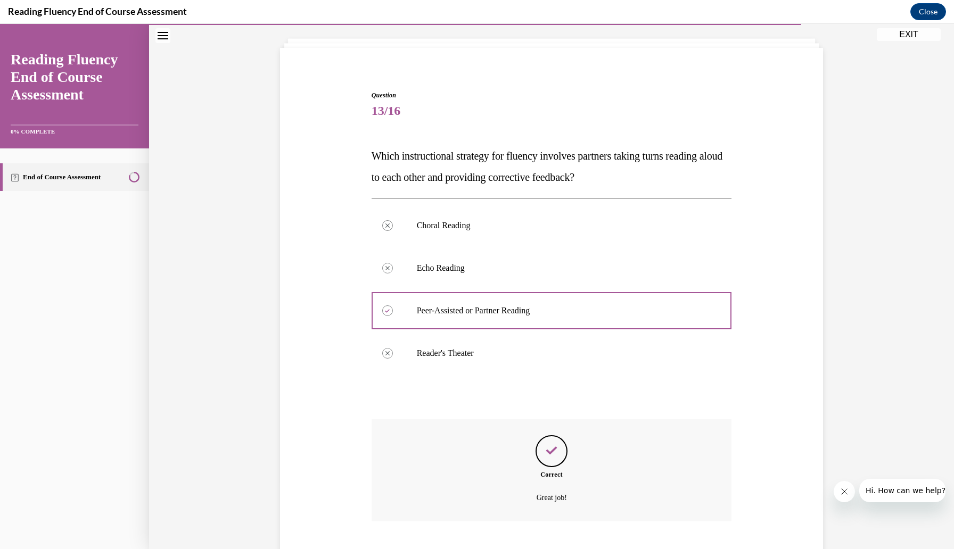
scroll to position [122, 0]
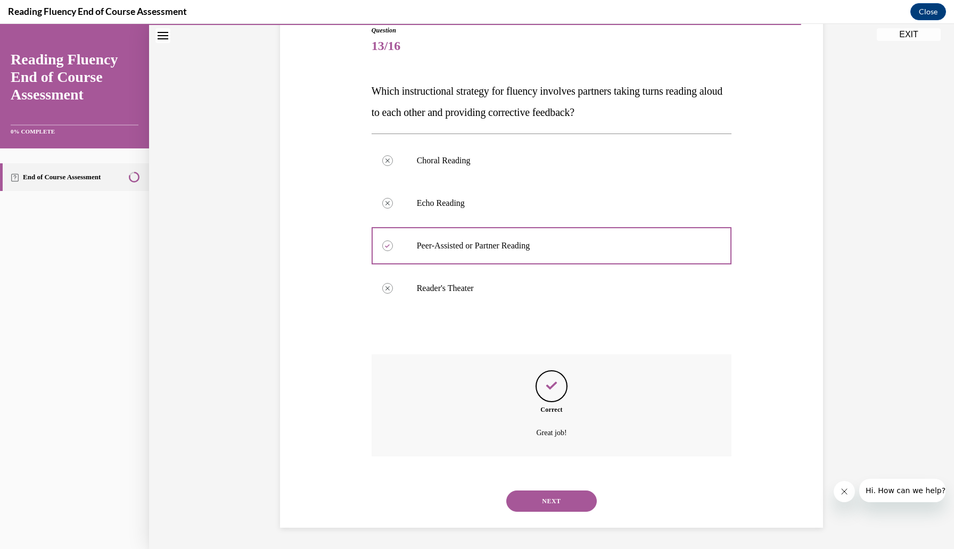
click at [549, 502] on button "NEXT" at bounding box center [551, 501] width 91 height 21
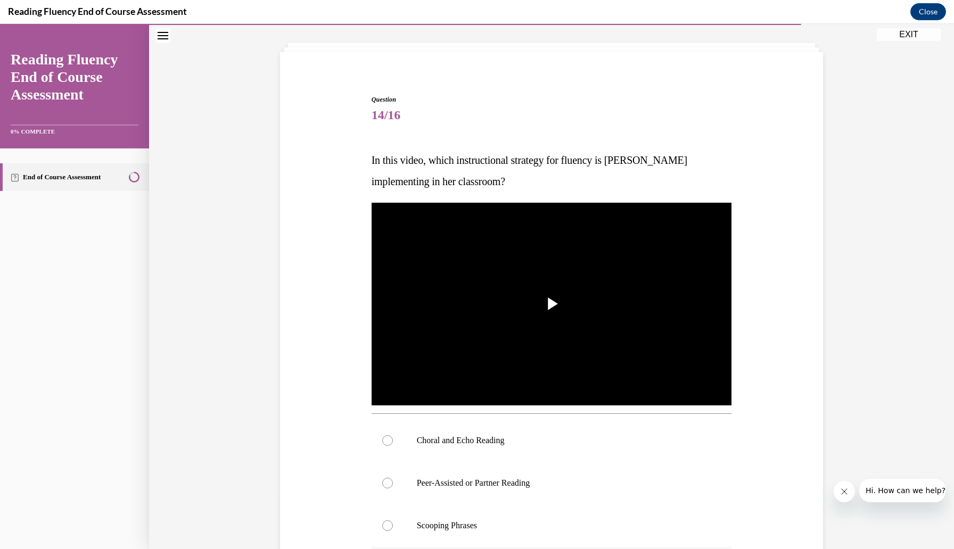
scroll to position [56, 0]
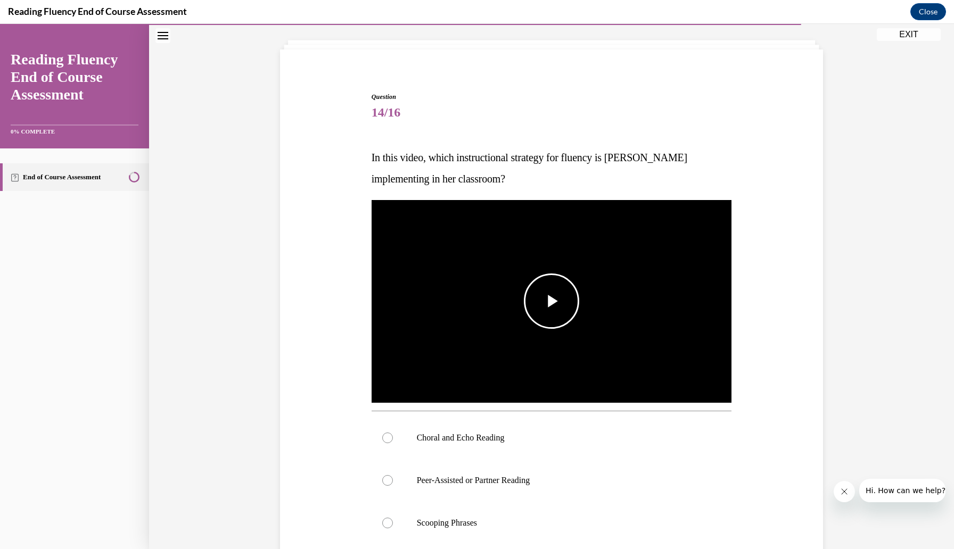
click at [552, 301] on span "Video player" at bounding box center [552, 301] width 0 height 0
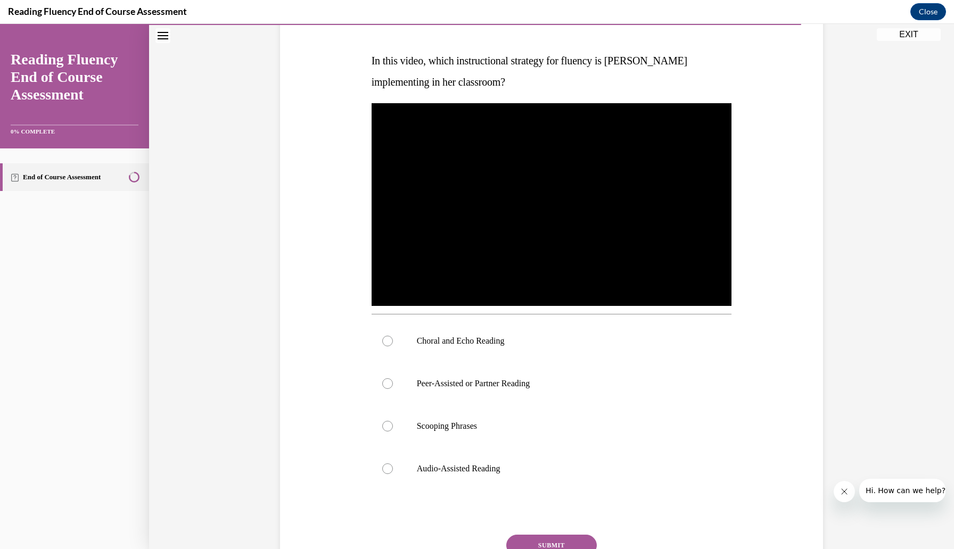
scroll to position [150, 0]
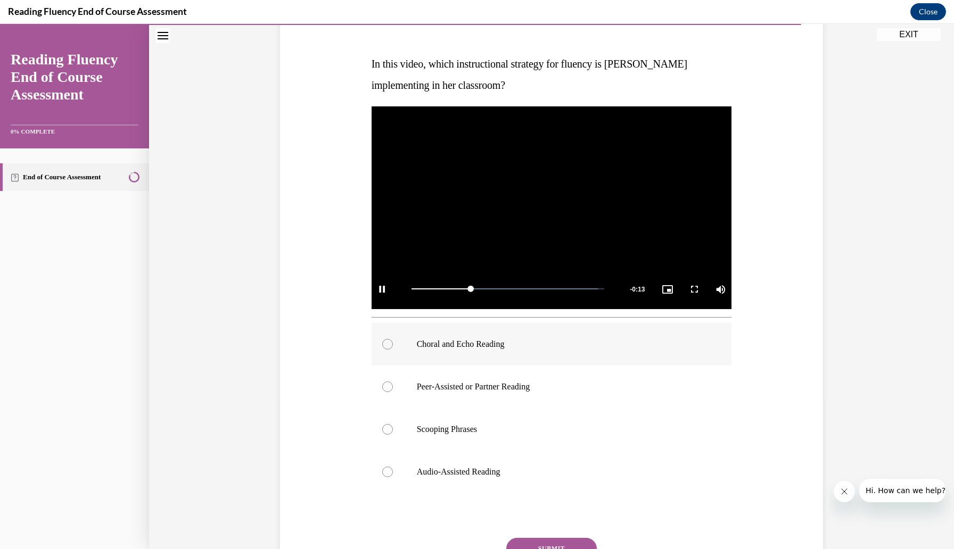
click at [458, 335] on label "Choral and Echo Reading" at bounding box center [552, 344] width 360 height 43
click at [393, 339] on input "Choral and Echo Reading" at bounding box center [387, 344] width 11 height 11
radio input "true"
click at [551, 539] on button "SUBMIT" at bounding box center [551, 548] width 91 height 21
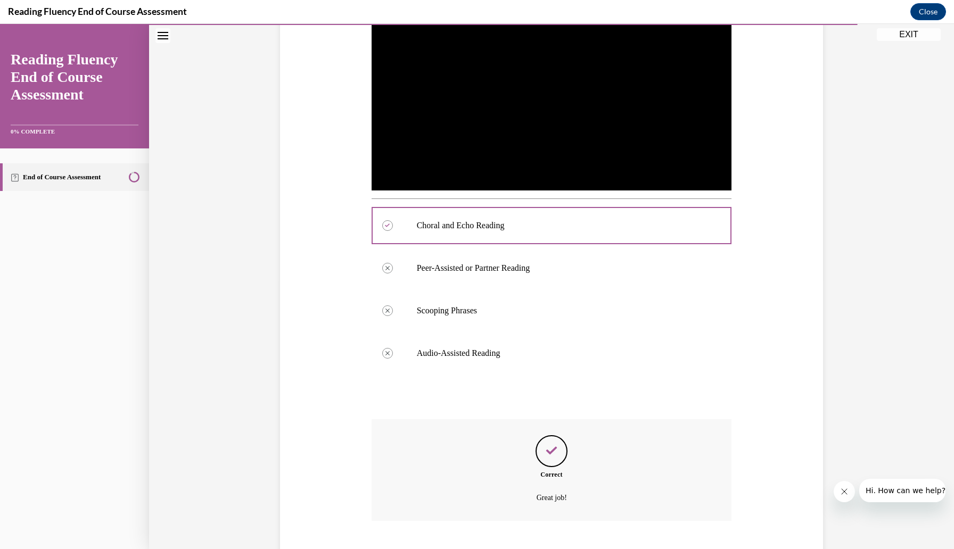
scroll to position [333, 0]
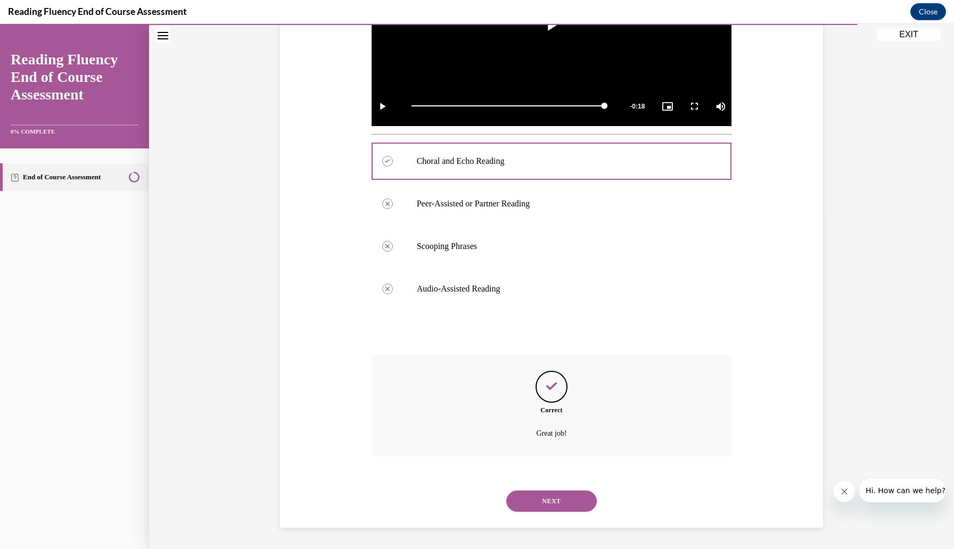
click at [568, 502] on button "NEXT" at bounding box center [551, 501] width 91 height 21
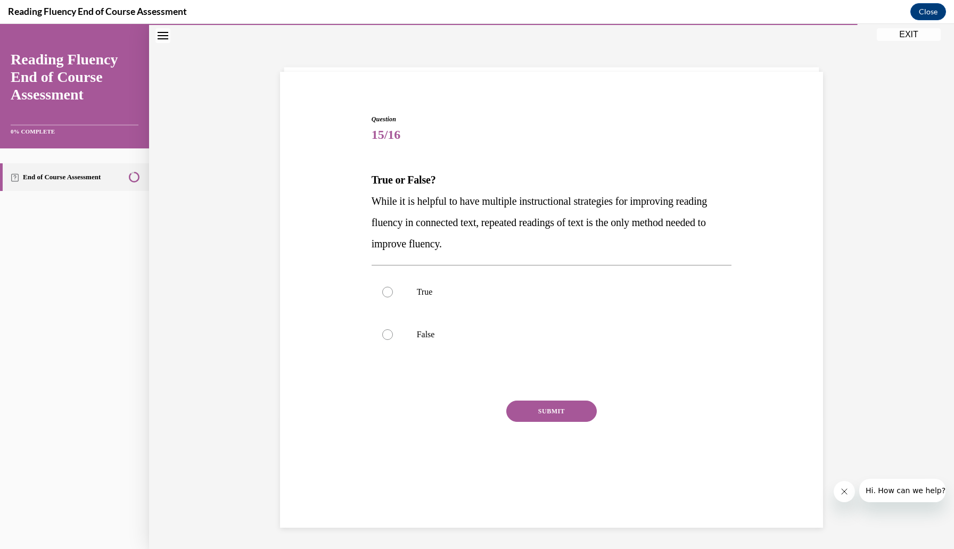
scroll to position [34, 0]
click at [483, 321] on label "False" at bounding box center [552, 335] width 360 height 43
click at [393, 330] on input "False" at bounding box center [387, 335] width 11 height 11
radio input "true"
click at [529, 410] on button "SUBMIT" at bounding box center [551, 411] width 91 height 21
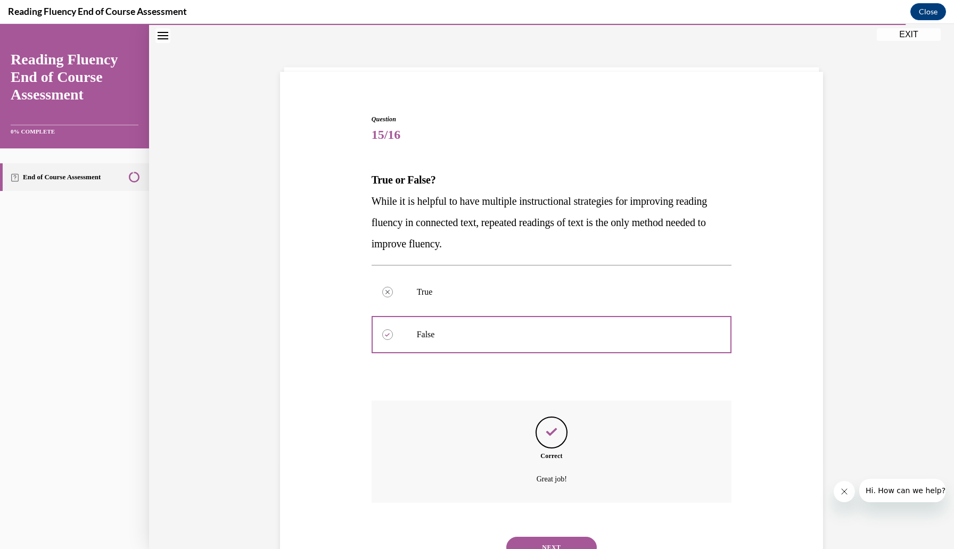
scroll to position [80, 0]
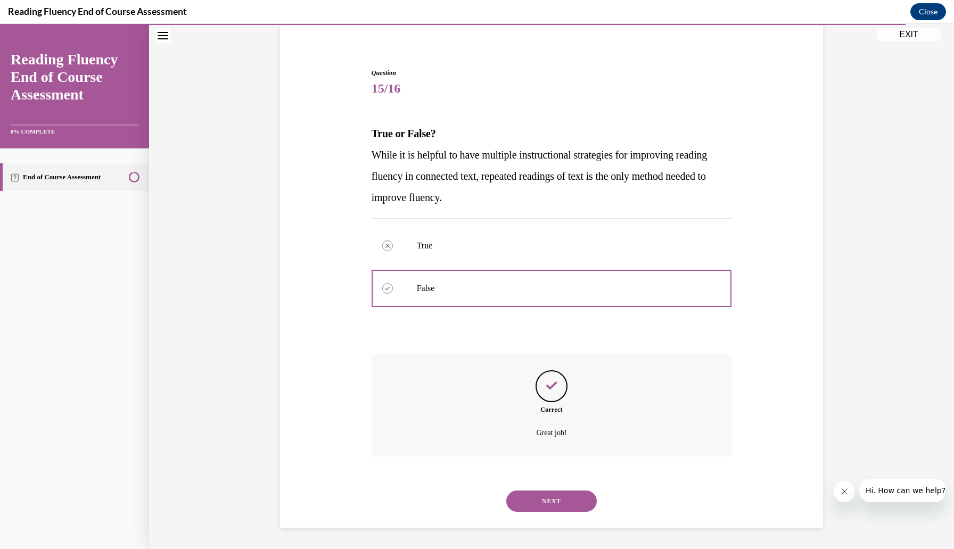
click at [573, 499] on button "NEXT" at bounding box center [551, 501] width 91 height 21
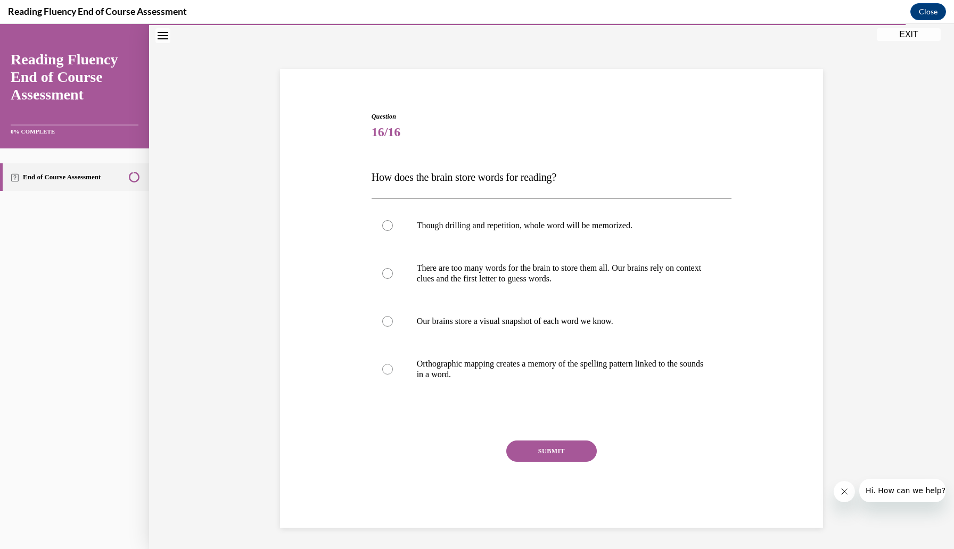
scroll to position [36, 0]
click at [700, 368] on p "Orthographic mapping creates a memory of the spelling pattern linked to the sou…" at bounding box center [561, 369] width 289 height 21
click at [393, 368] on input "Orthographic mapping creates a memory of the spelling pattern linked to the sou…" at bounding box center [387, 369] width 11 height 11
radio input "true"
click at [579, 451] on button "SUBMIT" at bounding box center [551, 451] width 91 height 21
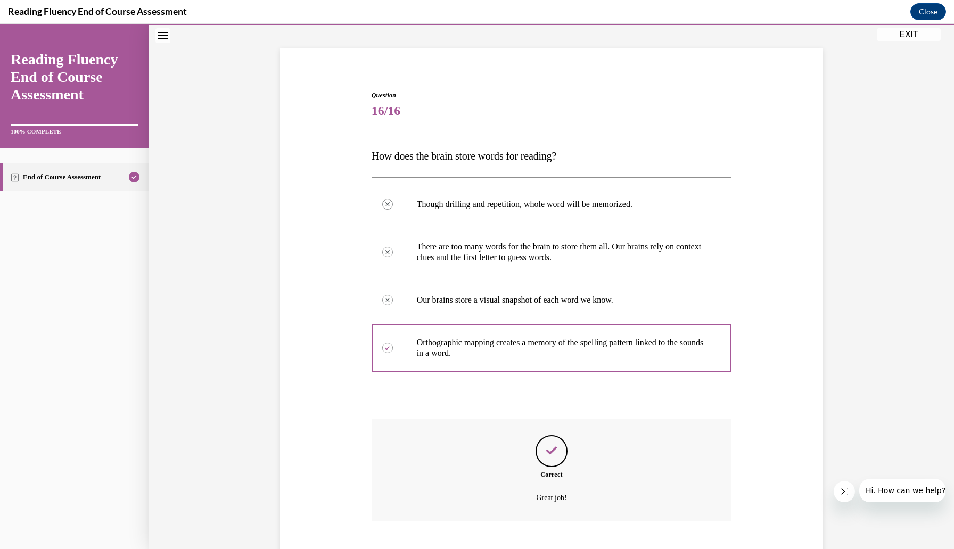
scroll to position [122, 0]
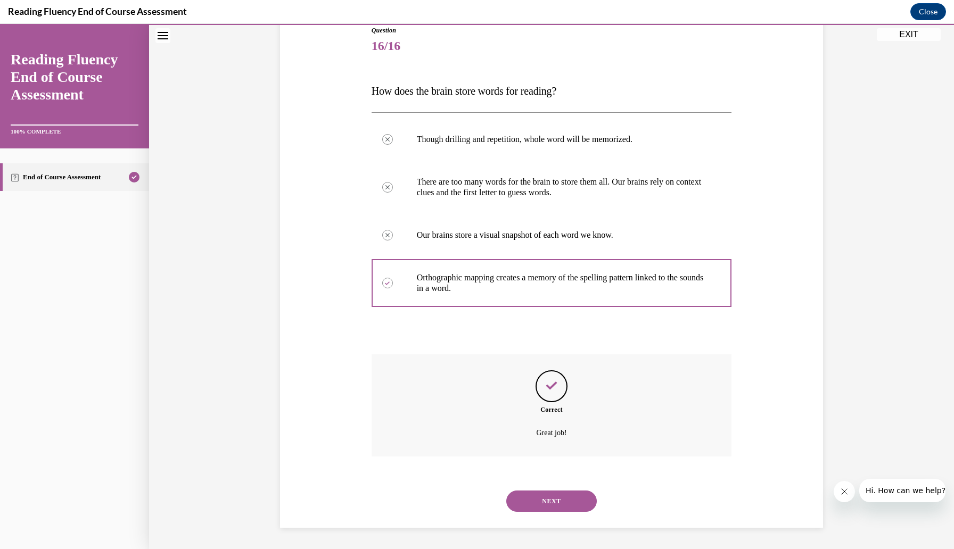
click at [568, 502] on button "NEXT" at bounding box center [551, 501] width 91 height 21
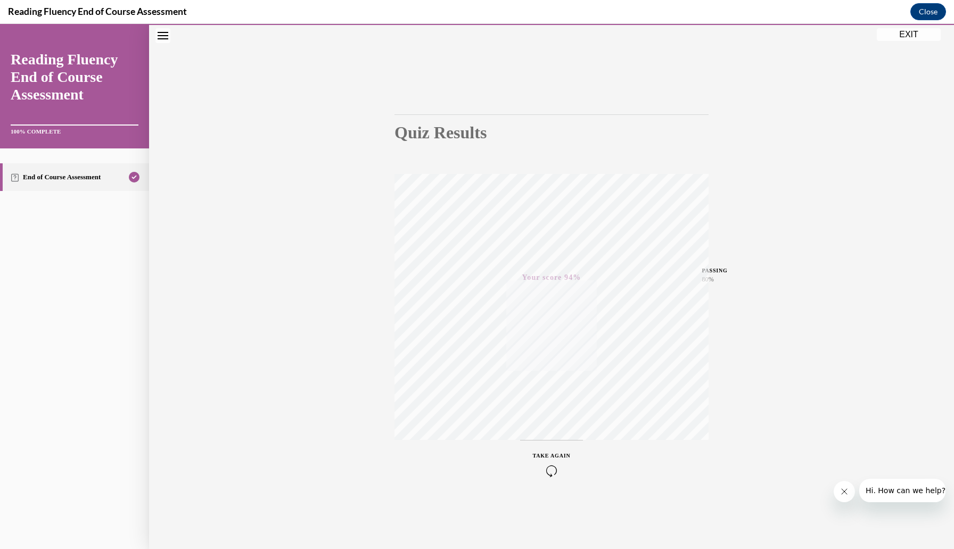
scroll to position [0, 0]
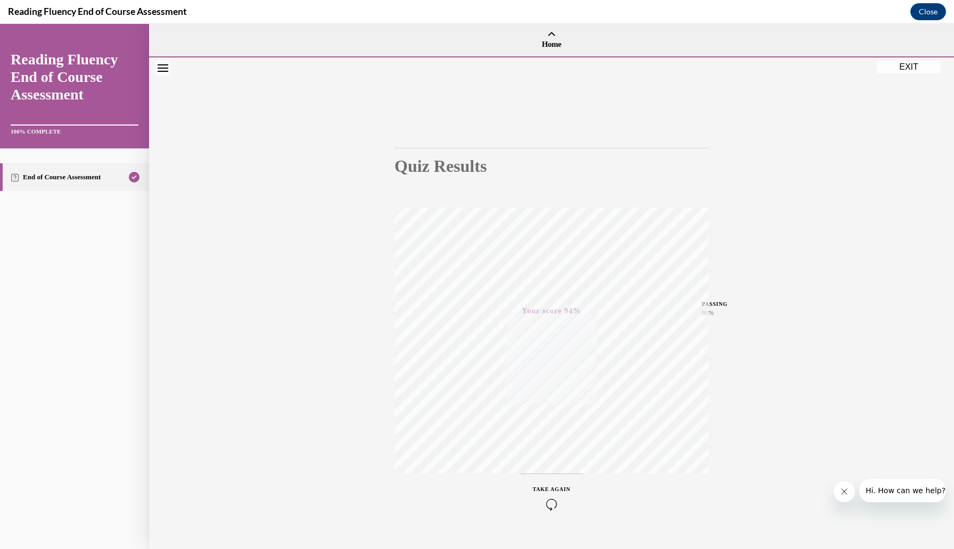
click at [911, 65] on button "EXIT" at bounding box center [909, 67] width 64 height 13
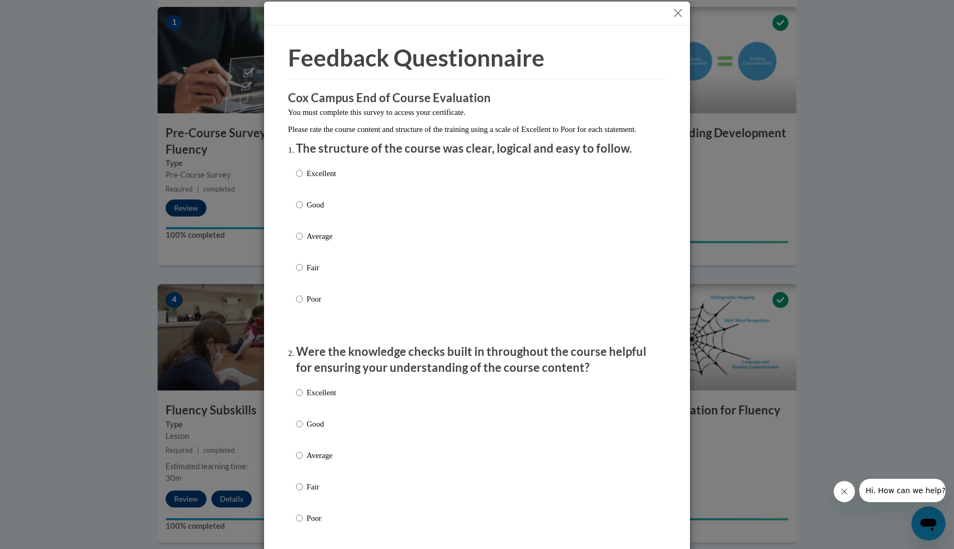
scroll to position [9, 0]
click at [332, 179] on p "Excellent" at bounding box center [321, 173] width 29 height 12
click at [303, 179] on input "Excellent" at bounding box center [299, 173] width 7 height 12
radio input "true"
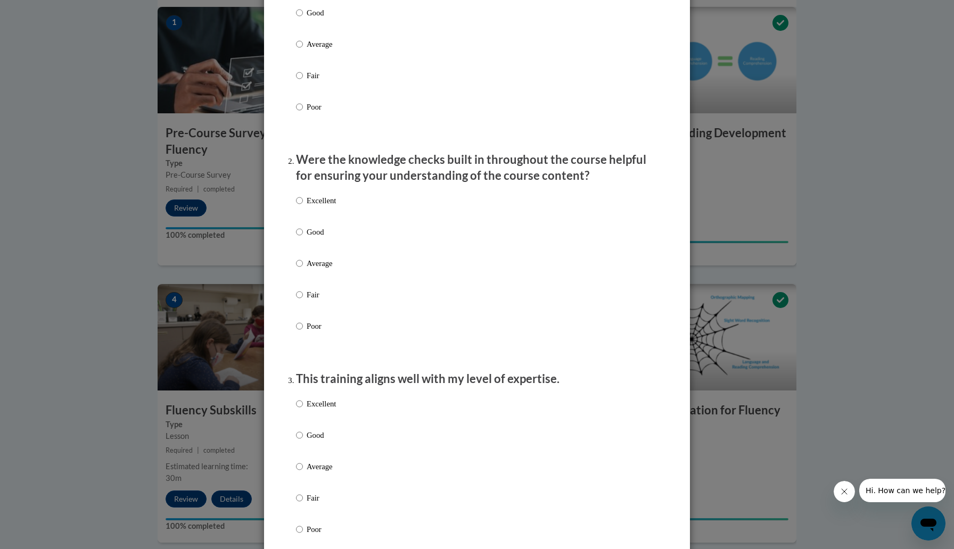
scroll to position [204, 0]
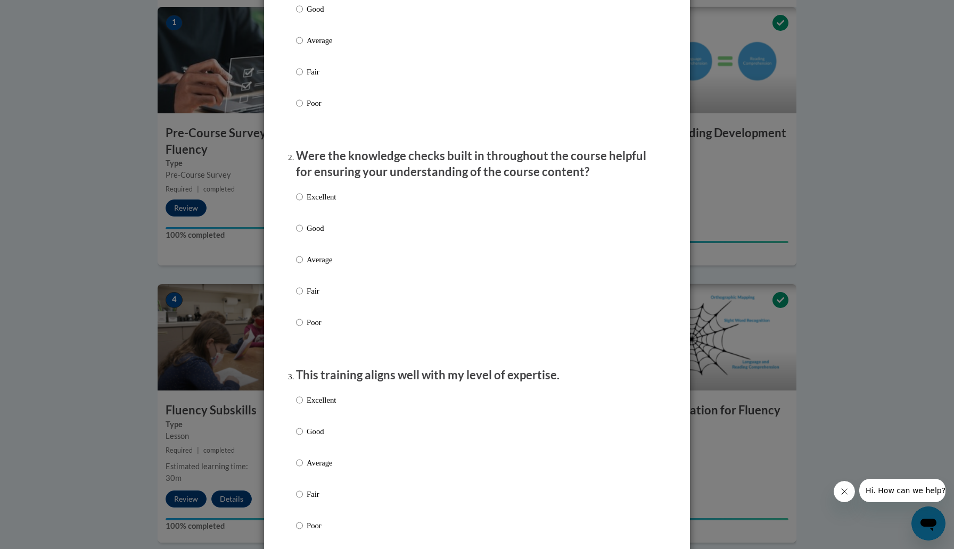
click at [324, 203] on p "Excellent" at bounding box center [321, 197] width 29 height 12
click at [303, 203] on input "Excellent" at bounding box center [299, 197] width 7 height 12
radio input "true"
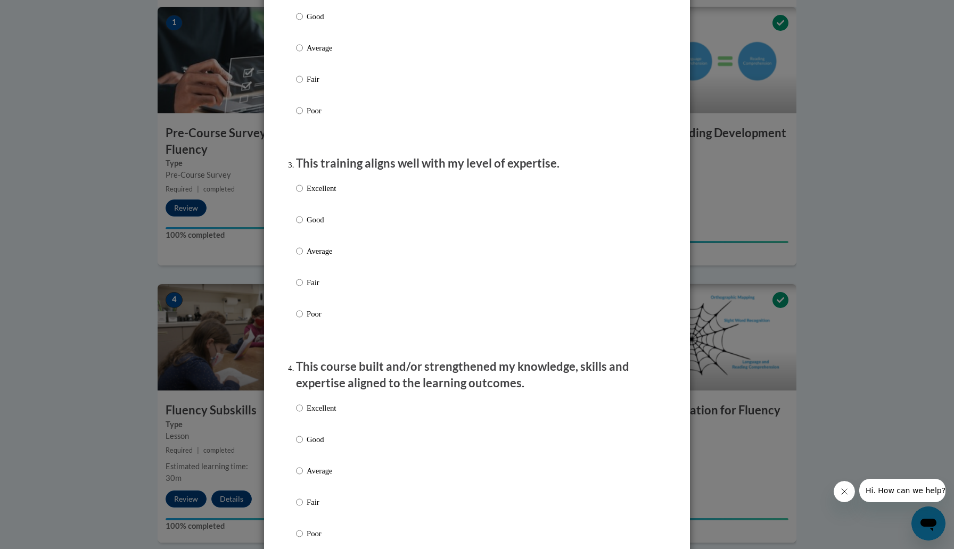
scroll to position [418, 0]
click at [323, 192] on p "Excellent" at bounding box center [321, 186] width 29 height 12
click at [303, 192] on input "Excellent" at bounding box center [299, 186] width 7 height 12
radio input "true"
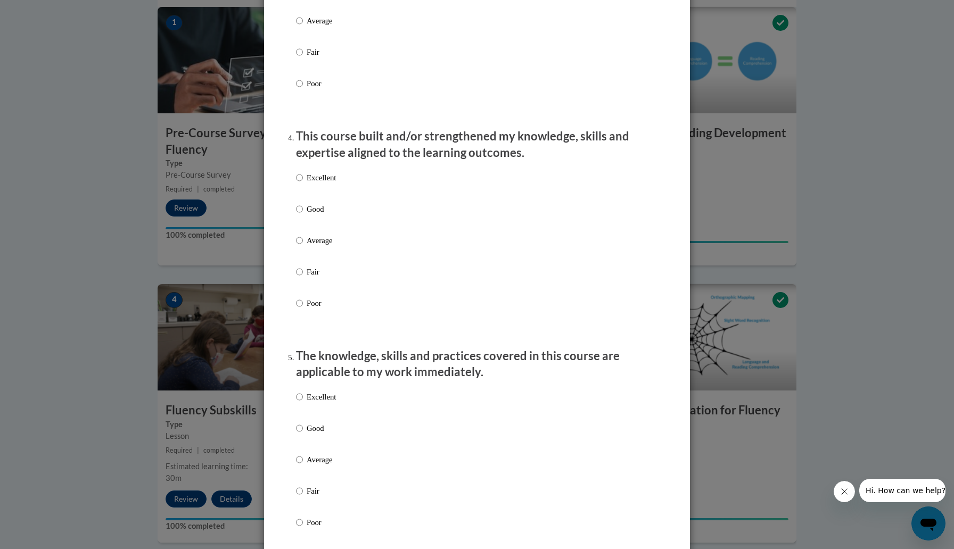
scroll to position [647, 0]
click at [322, 183] on p "Excellent" at bounding box center [321, 177] width 29 height 12
click at [303, 183] on input "Excellent" at bounding box center [299, 177] width 7 height 12
radio input "true"
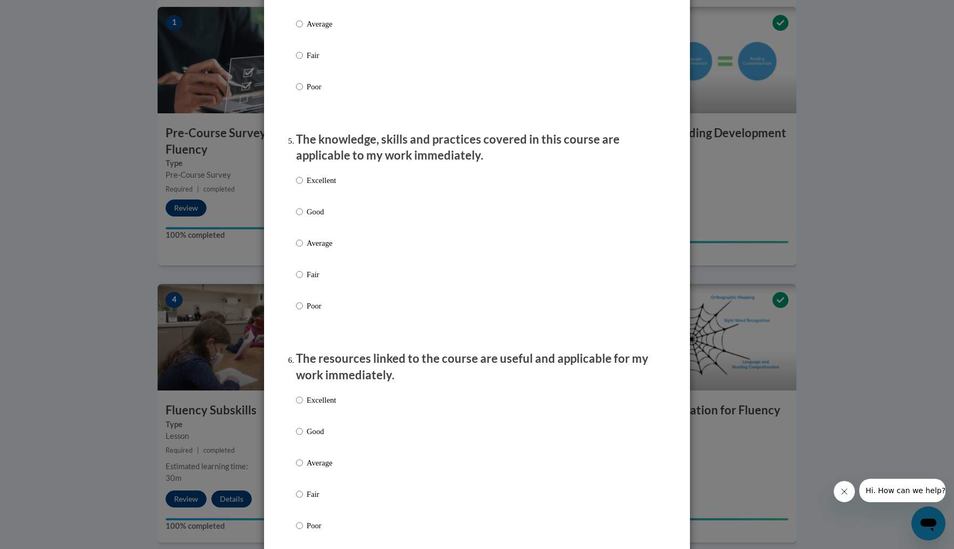
scroll to position [870, 0]
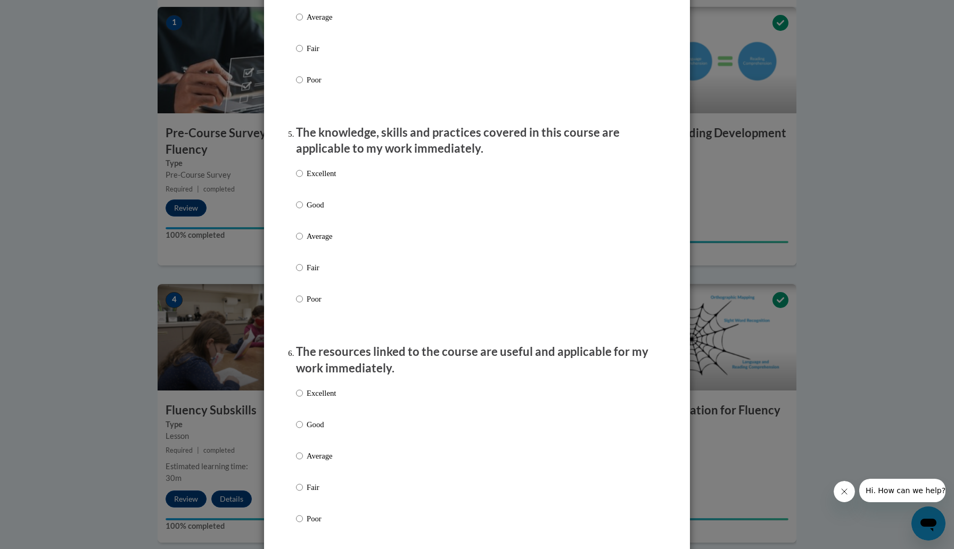
click at [321, 179] on p "Excellent" at bounding box center [321, 174] width 29 height 12
click at [303, 179] on input "Excellent" at bounding box center [299, 174] width 7 height 12
radio input "true"
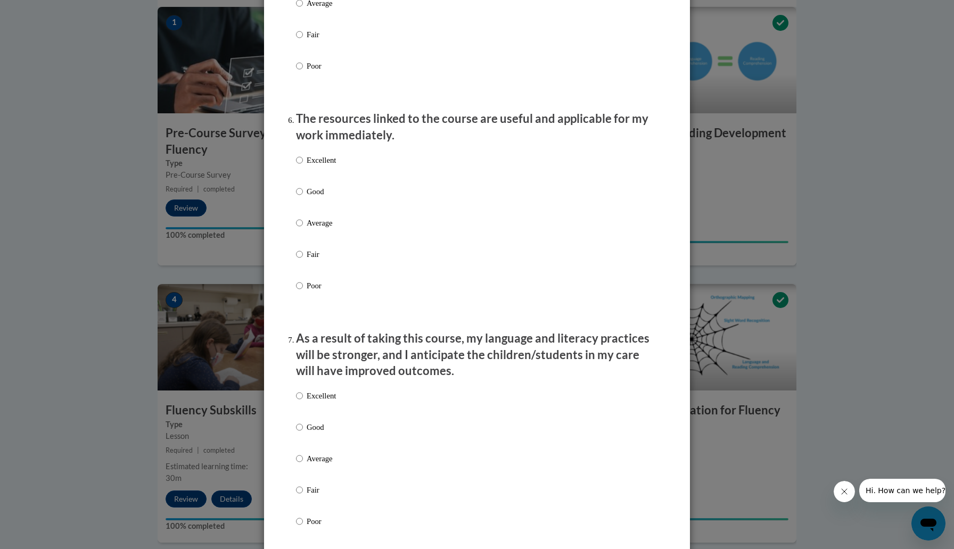
scroll to position [1105, 0]
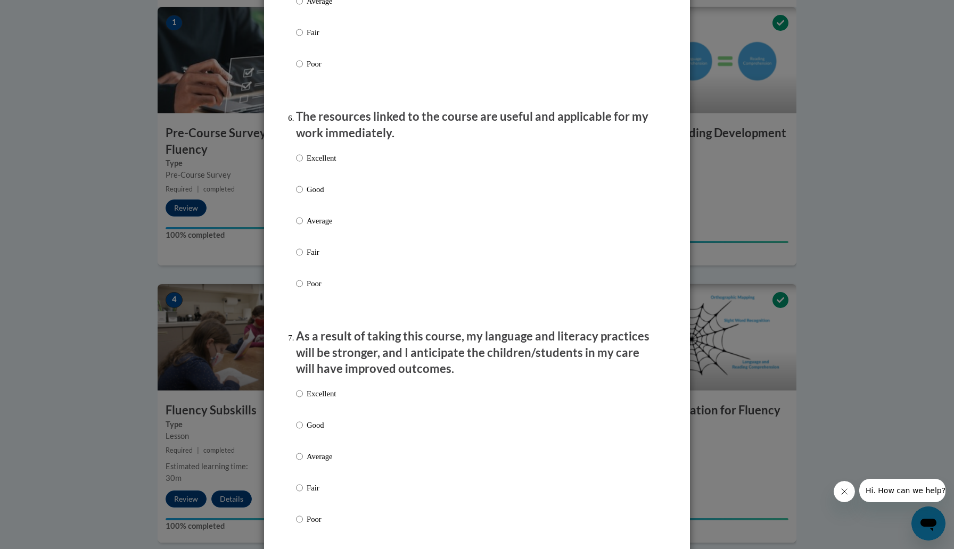
click at [321, 175] on label "Excellent" at bounding box center [316, 166] width 40 height 29
click at [303, 164] on input "Excellent" at bounding box center [299, 158] width 7 height 12
radio input "true"
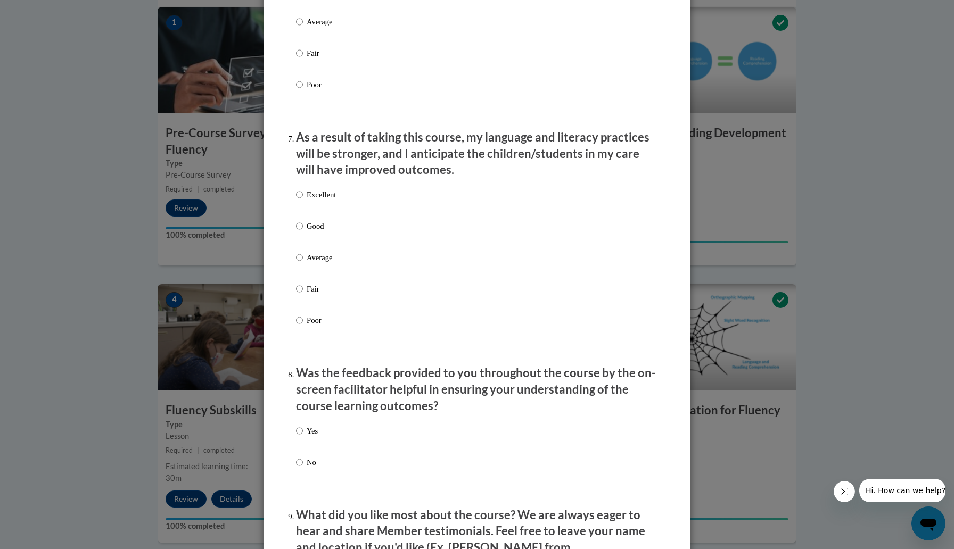
scroll to position [1305, 0]
click at [330, 200] on p "Excellent" at bounding box center [321, 194] width 29 height 12
click at [303, 200] on input "Excellent" at bounding box center [299, 194] width 7 height 12
radio input "true"
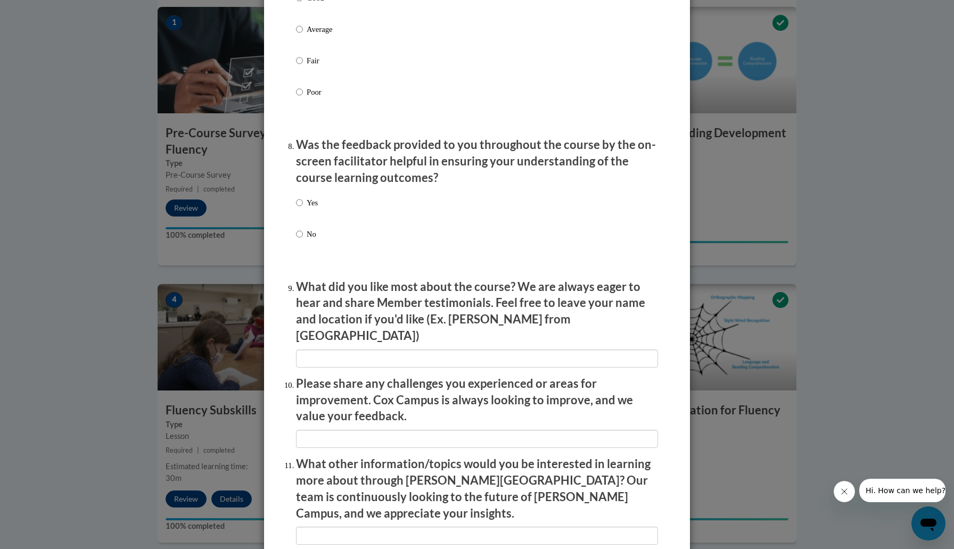
scroll to position [1536, 0]
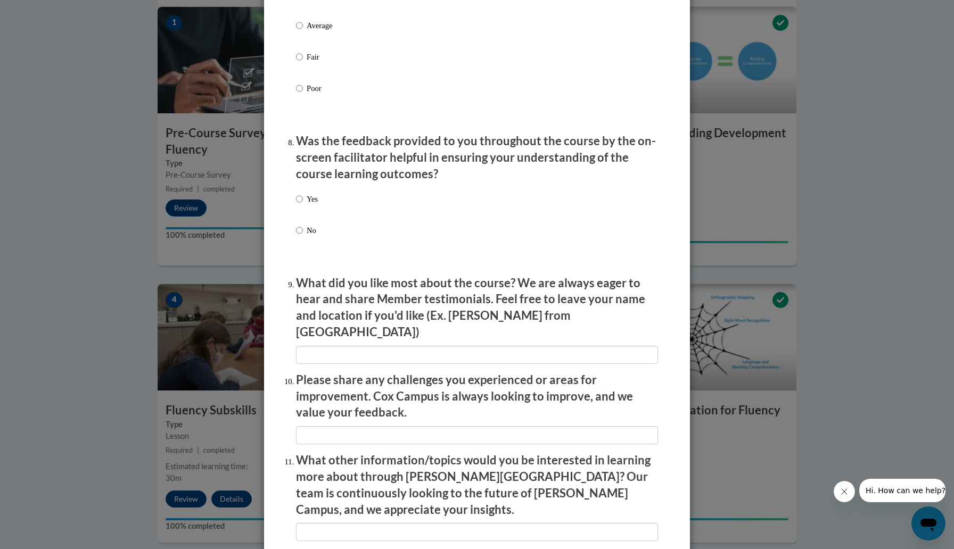
click at [315, 205] on p "Yes" at bounding box center [312, 199] width 11 height 12
click at [303, 205] on input "Yes" at bounding box center [299, 199] width 7 height 12
radio input "true"
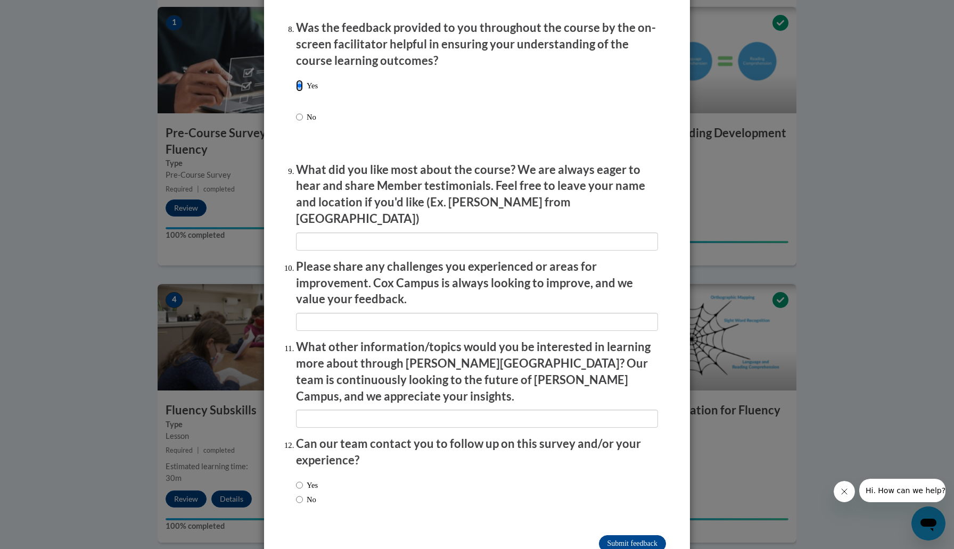
scroll to position [1665, 0]
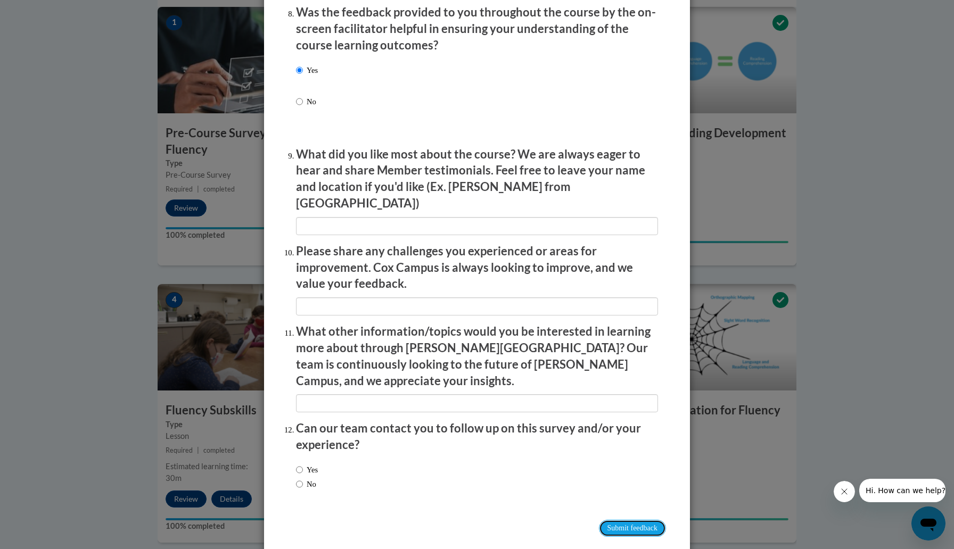
click at [612, 520] on input "Submit feedback" at bounding box center [632, 528] width 67 height 17
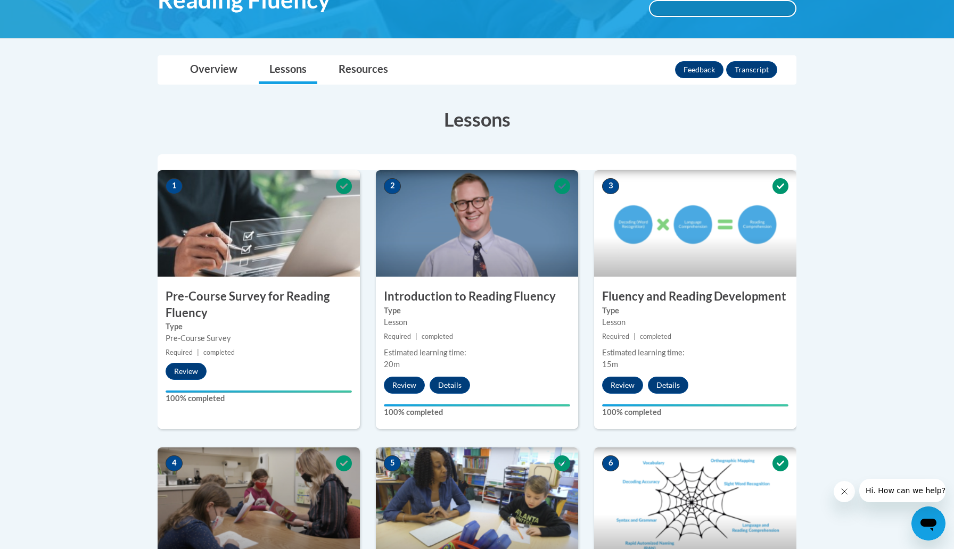
scroll to position [0, 0]
